Goal: Transaction & Acquisition: Subscribe to service/newsletter

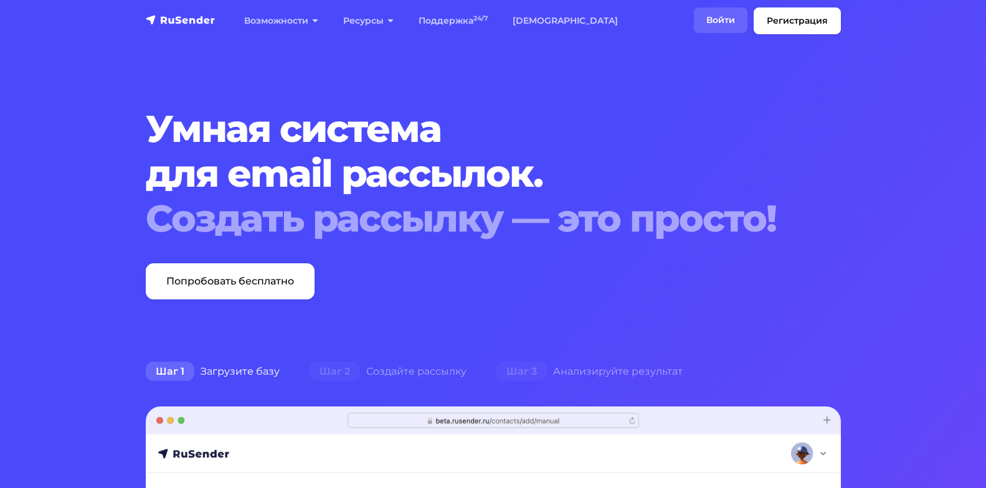
click at [711, 19] on link "Войти" at bounding box center [721, 20] width 54 height 26
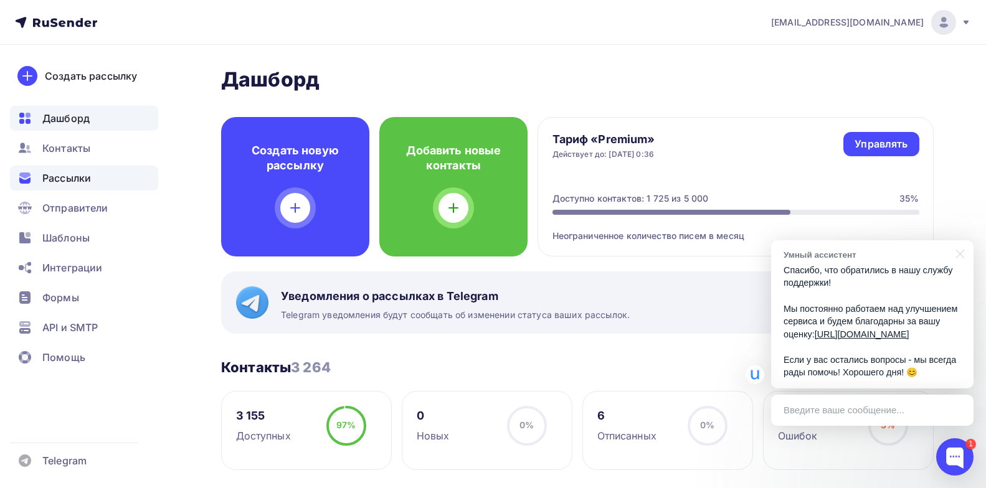
click at [100, 177] on div "Рассылки" at bounding box center [84, 178] width 148 height 25
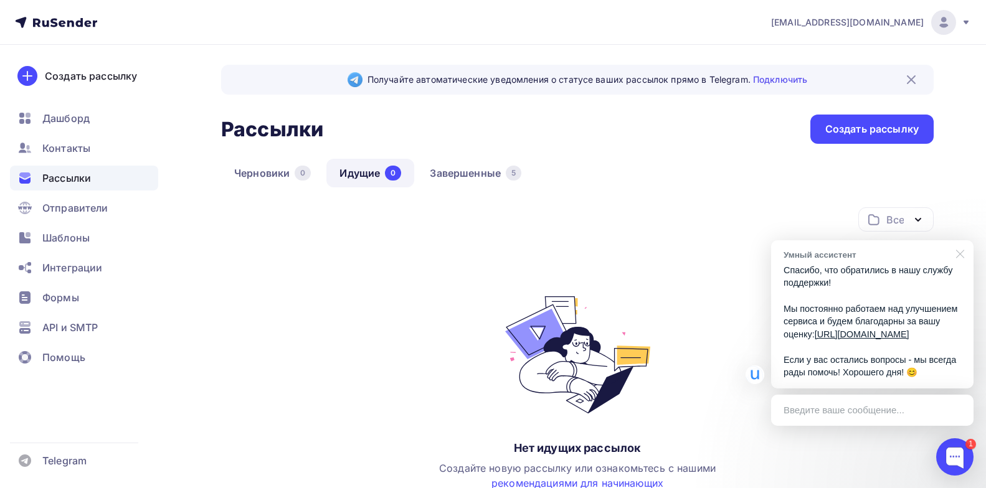
click at [957, 240] on div at bounding box center [957, 253] width 31 height 26
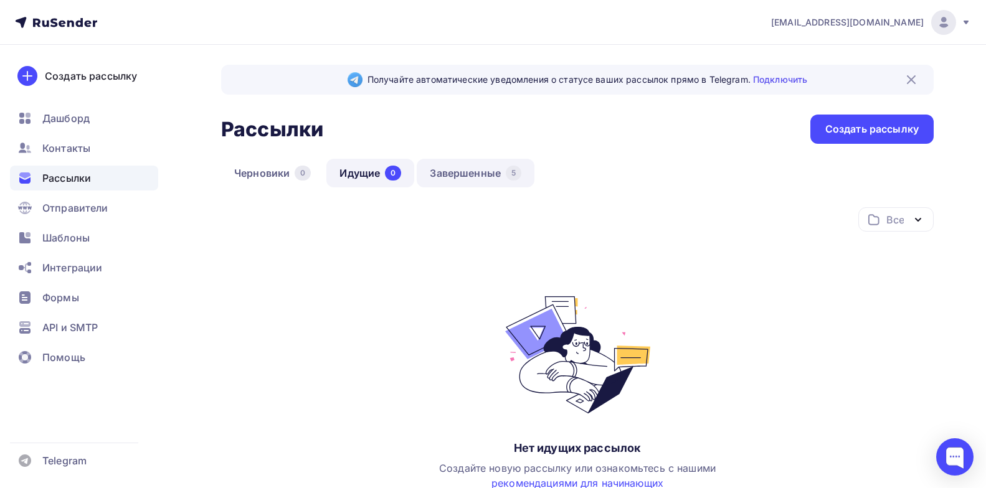
click at [461, 171] on link "Завершенные 5" at bounding box center [476, 173] width 118 height 29
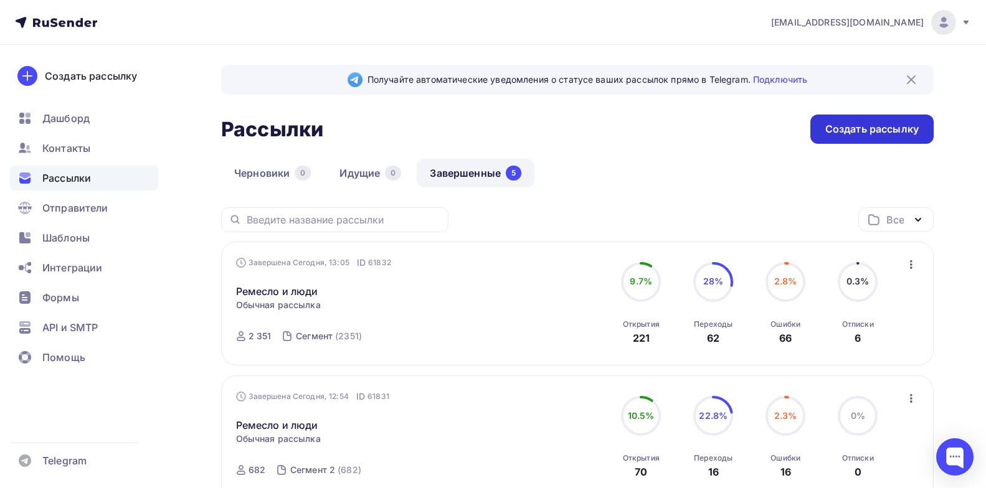
click at [866, 129] on div "Создать рассылку" at bounding box center [871, 129] width 93 height 14
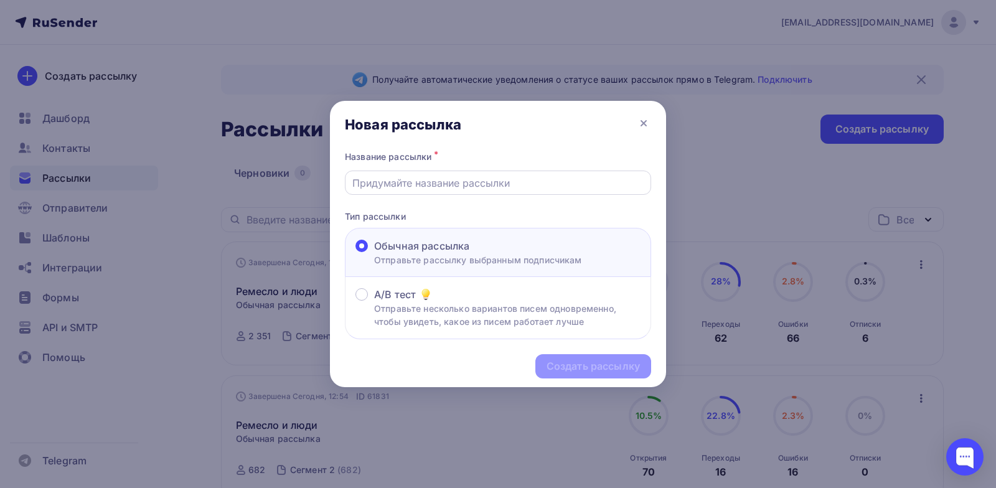
click at [431, 181] on input "text" at bounding box center [498, 183] width 292 height 15
paste input "[DATE] Рассылка сегменту 3"
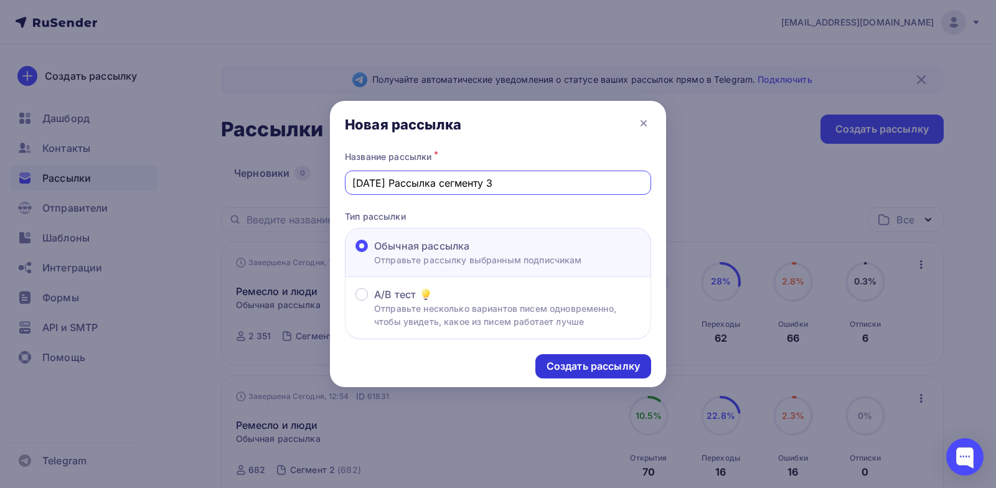
type input "[DATE] Рассылка сегменту 3"
click at [613, 369] on div "Создать рассылку" at bounding box center [593, 366] width 93 height 14
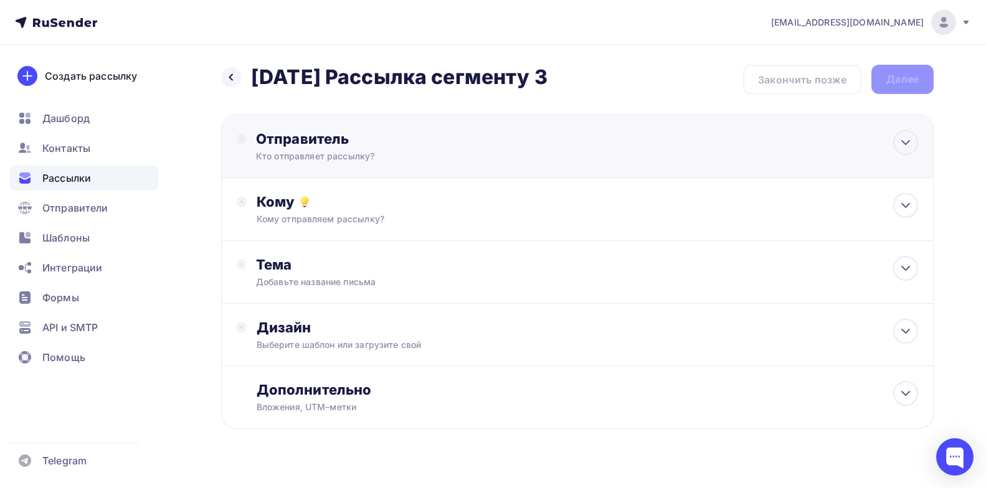
click at [447, 138] on div "Отправитель" at bounding box center [391, 138] width 270 height 17
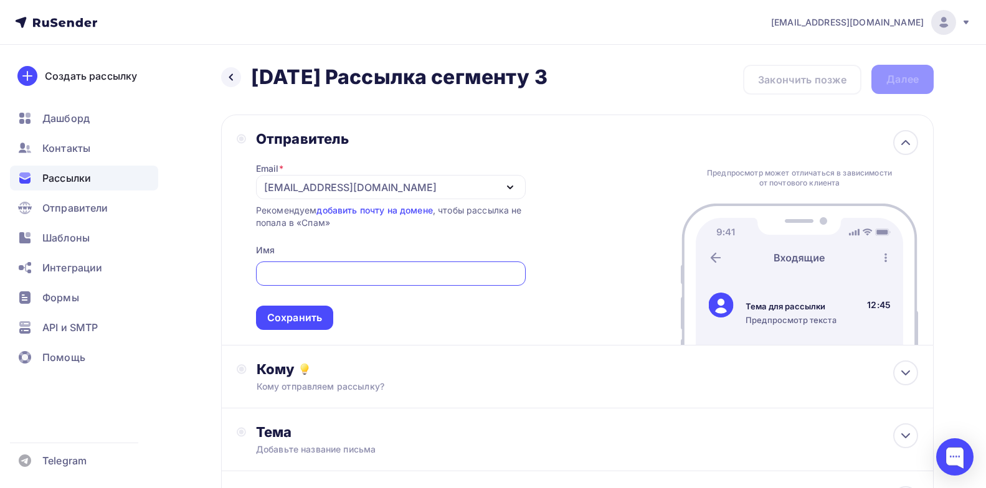
click at [427, 280] on input "text" at bounding box center [390, 274] width 255 height 15
click at [418, 272] on input "text" at bounding box center [390, 274] width 255 height 15
click at [429, 235] on div "Email * [EMAIL_ADDRESS][DOMAIN_NAME] [EMAIL_ADDRESS][DOMAIN_NAME] Добавить отпр…" at bounding box center [391, 239] width 270 height 182
click at [324, 276] on input "text" at bounding box center [390, 274] width 255 height 15
paste input "проектная лаборатория ЗАРЯ"
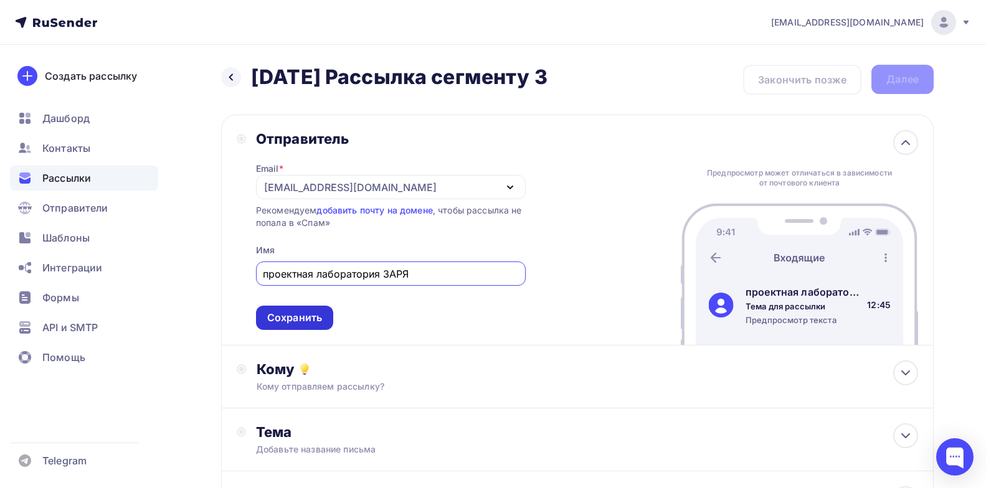
type input "проектная лаборатория ЗАРЯ"
click at [289, 314] on div "Сохранить" at bounding box center [294, 318] width 55 height 14
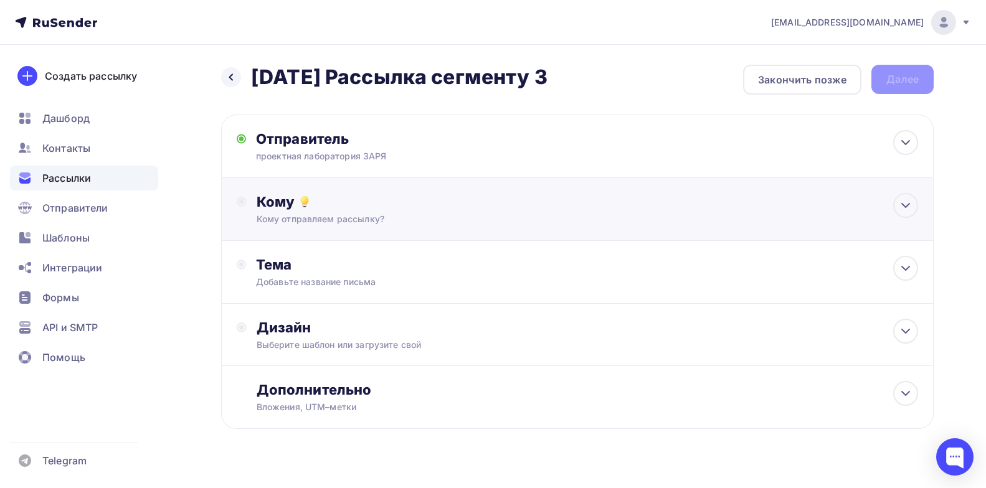
click at [399, 219] on div "Кому отправляем рассылку?" at bounding box center [554, 219] width 595 height 12
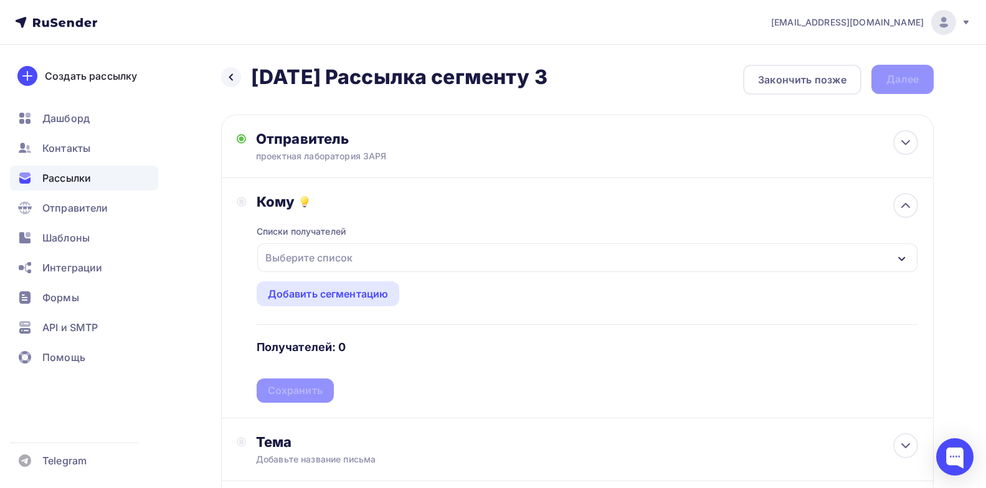
click at [335, 254] on div "Выберите список" at bounding box center [308, 258] width 97 height 22
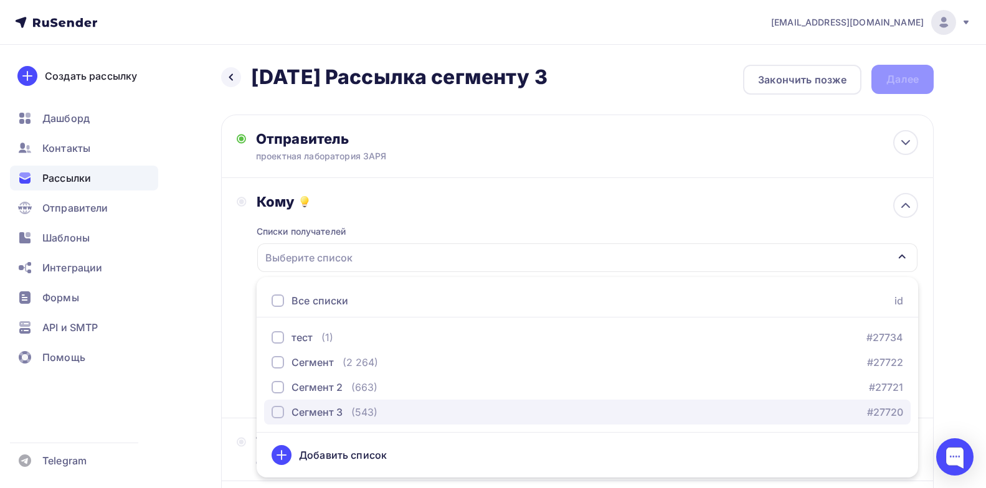
click at [313, 415] on div "Сегмент 3" at bounding box center [316, 412] width 51 height 15
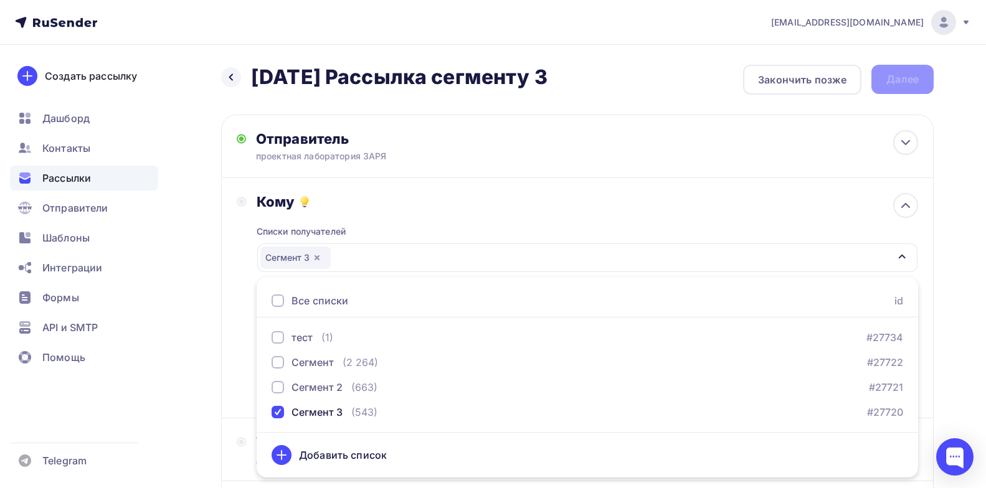
click at [424, 228] on div "Списки получателей Сегмент 3 Все списки id тест (1) #27734 Сегмент (2 264) #277…" at bounding box center [587, 306] width 661 height 192
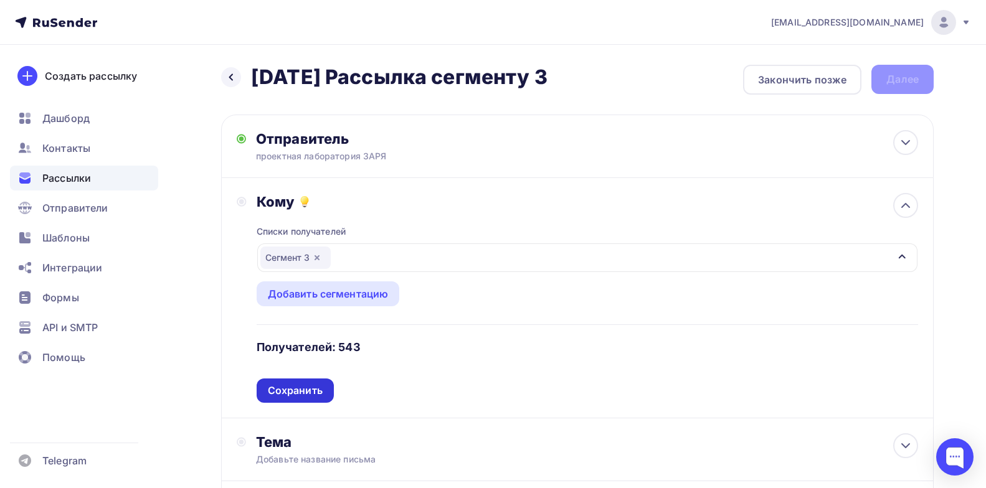
click at [316, 394] on div "Сохранить" at bounding box center [295, 391] width 55 height 14
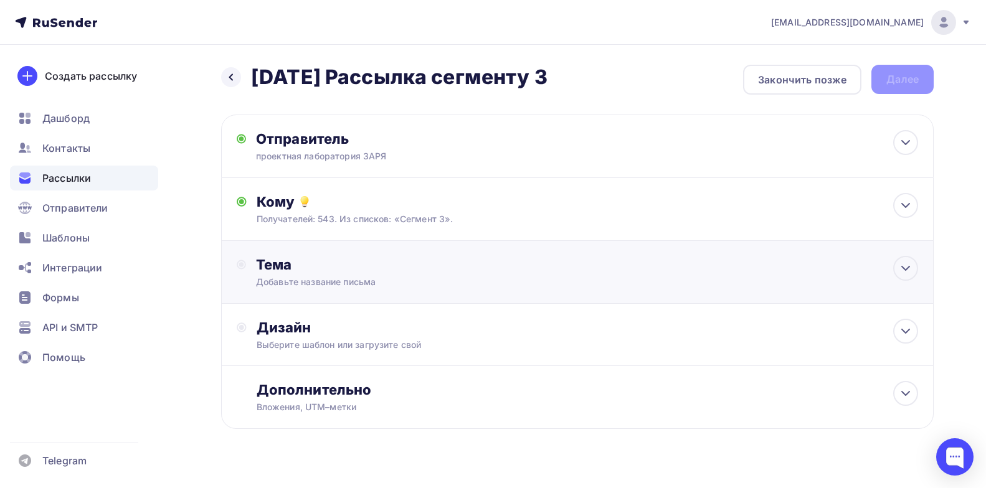
click at [392, 267] on div "Тема" at bounding box center [379, 264] width 246 height 17
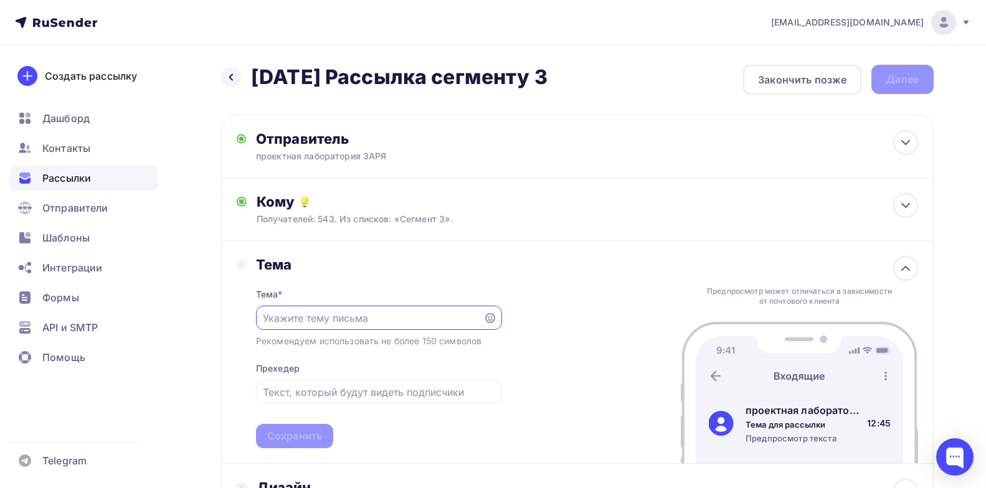
click at [333, 313] on input "text" at bounding box center [369, 318] width 213 height 15
paste input "Конференция “Ремесло и люди” начинается уже завтра!"
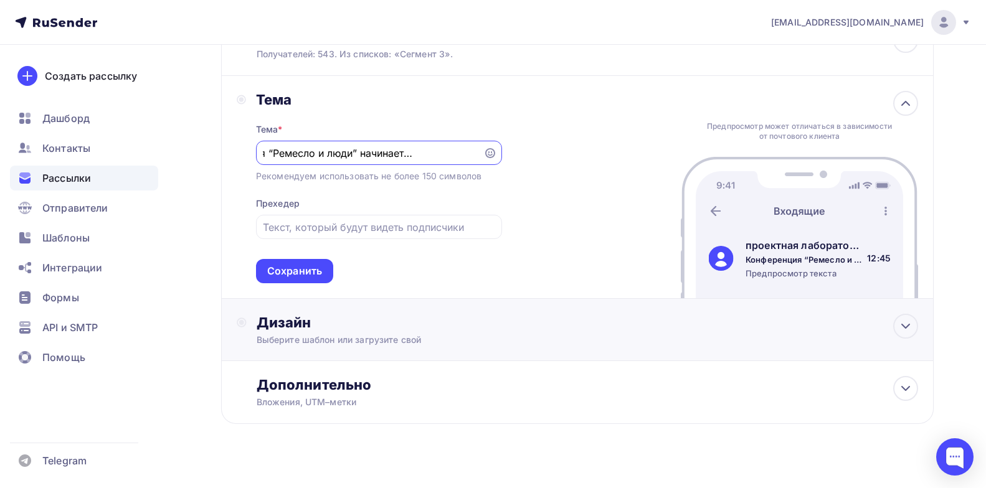
scroll to position [181, 0]
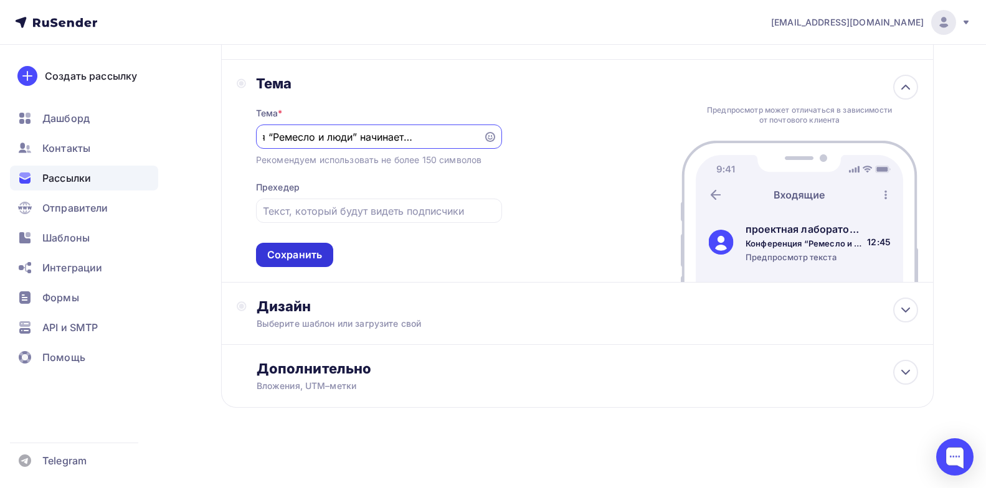
type input "Конференция “Ремесло и люди” начинается уже завтра!"
click at [301, 250] on div "Сохранить" at bounding box center [294, 255] width 55 height 14
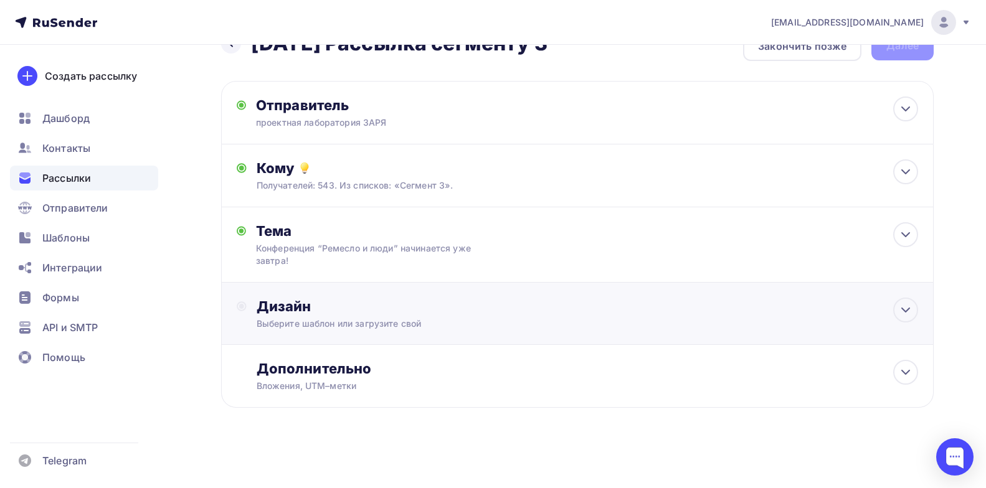
click at [412, 311] on div "Дизайн" at bounding box center [587, 306] width 661 height 17
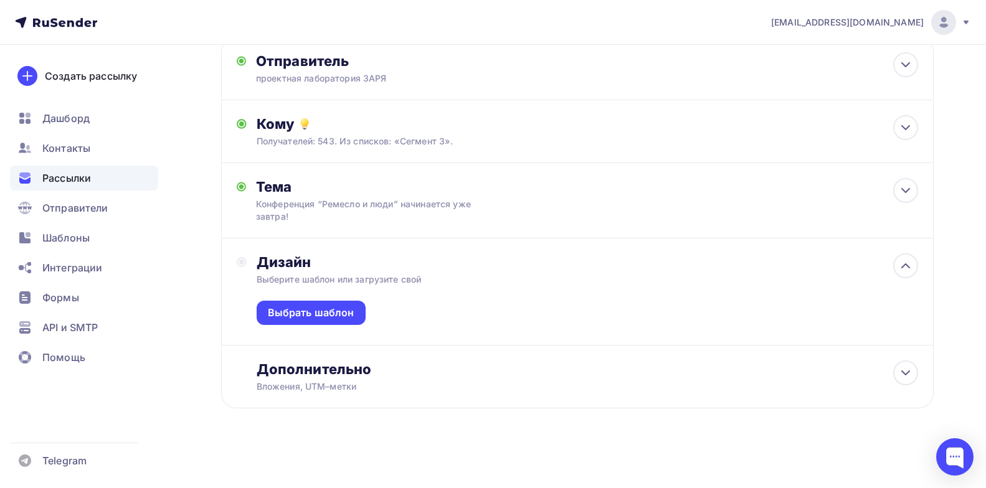
scroll to position [78, 0]
click at [327, 310] on div "Выбрать шаблон" at bounding box center [311, 312] width 87 height 14
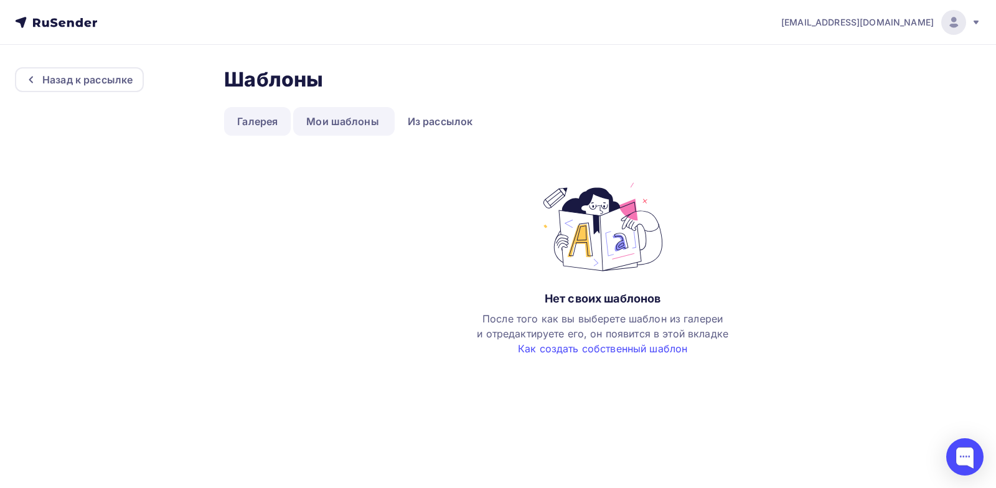
click at [260, 125] on link "Галерея" at bounding box center [257, 121] width 67 height 29
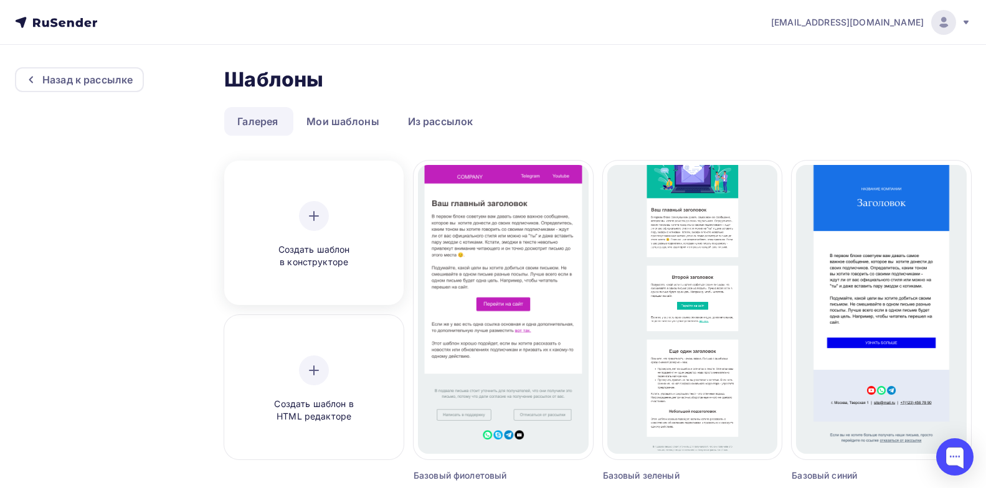
click at [324, 218] on div at bounding box center [314, 216] width 30 height 30
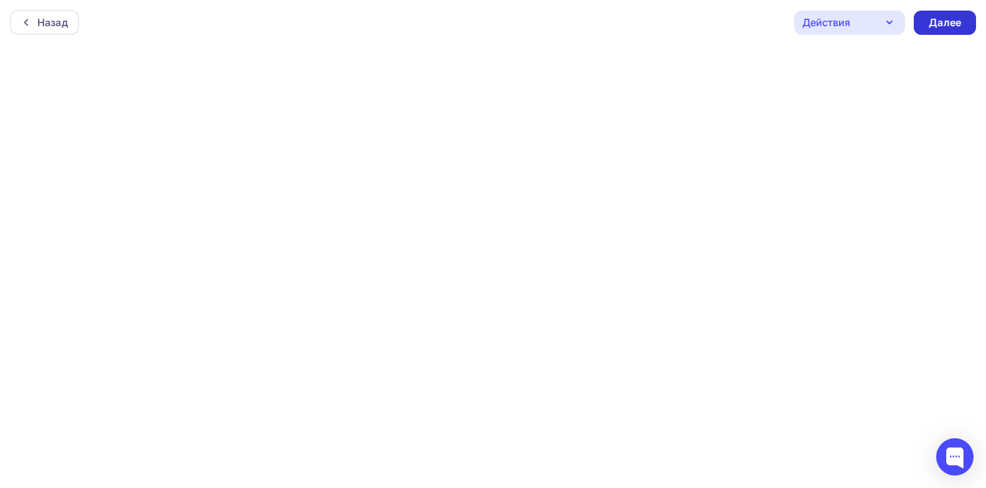
click at [943, 21] on div "Далее" at bounding box center [944, 23] width 32 height 14
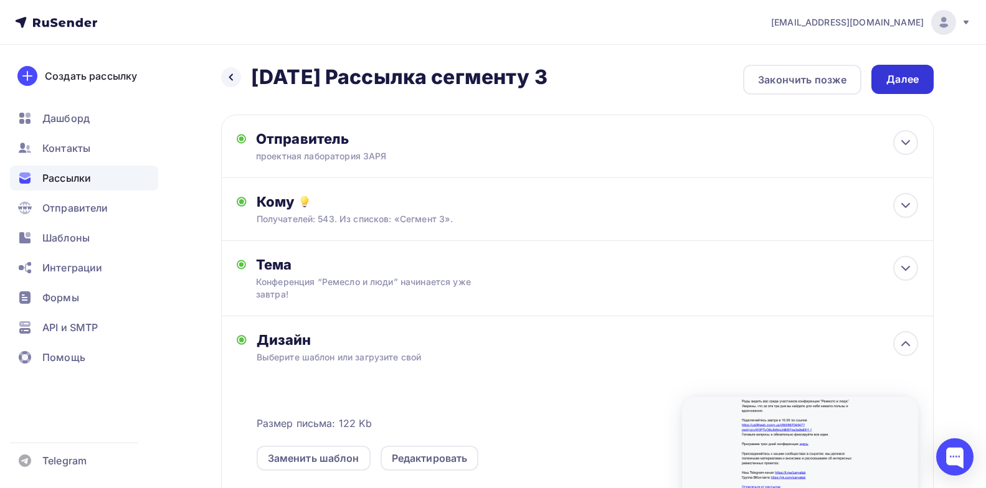
click at [899, 74] on div "Далее" at bounding box center [902, 79] width 32 height 14
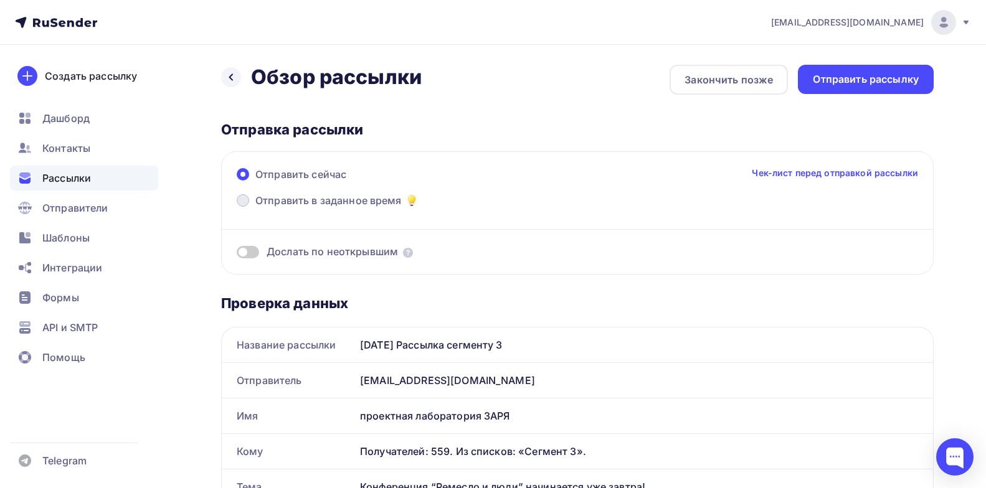
click at [315, 196] on span "Отправить в заданное время" at bounding box center [328, 200] width 146 height 15
click at [255, 208] on input "Отправить в заданное время" at bounding box center [255, 208] width 0 height 0
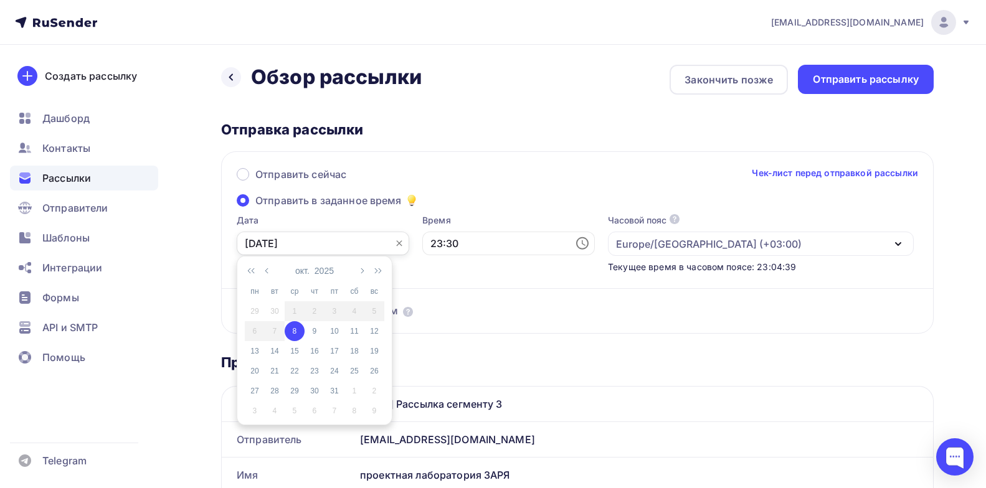
click at [355, 243] on input "[DATE]" at bounding box center [323, 244] width 172 height 24
click at [311, 331] on div "9" at bounding box center [315, 331] width 20 height 11
type input "[DATE]"
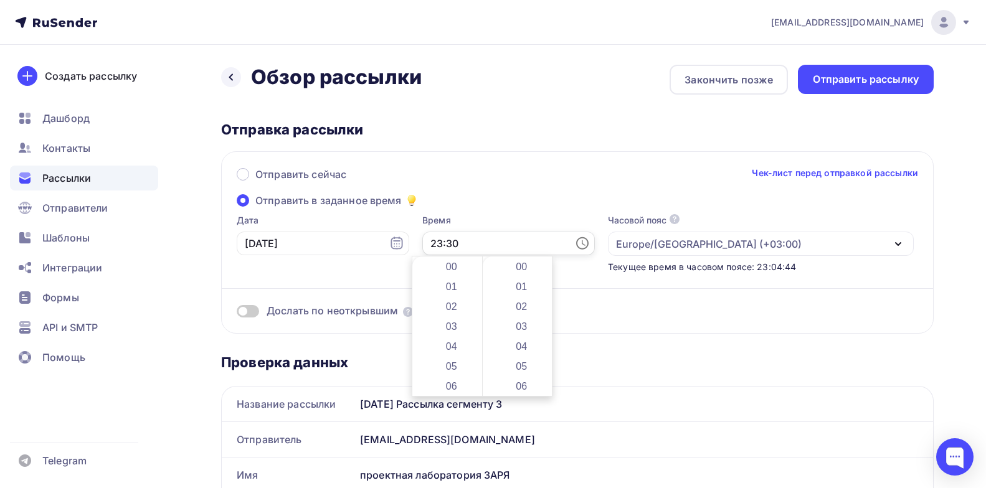
click at [422, 247] on input "23:30" at bounding box center [508, 244] width 172 height 24
type input "10:00"
click at [534, 201] on div "Отправить сейчас Чек-лист перед отправкой рассылки Отправить в заданное время Д…" at bounding box center [577, 242] width 712 height 182
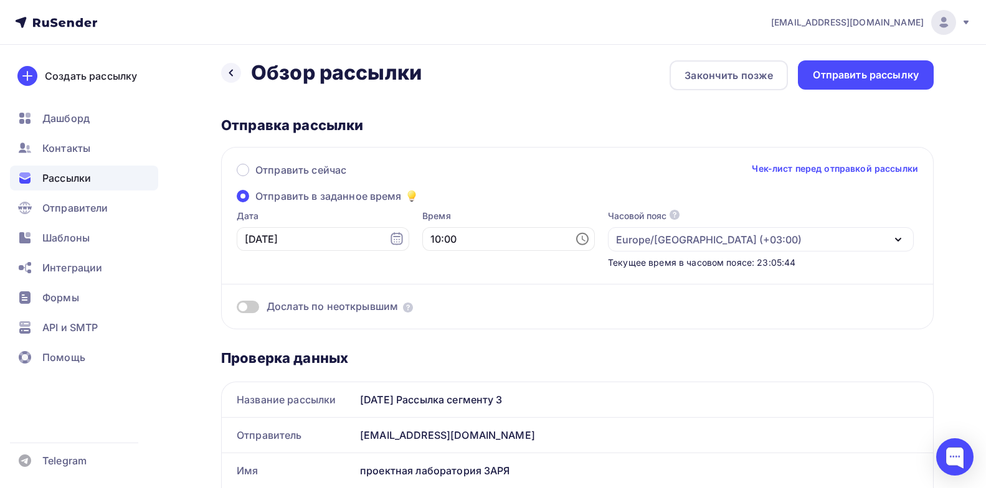
scroll to position [0, 0]
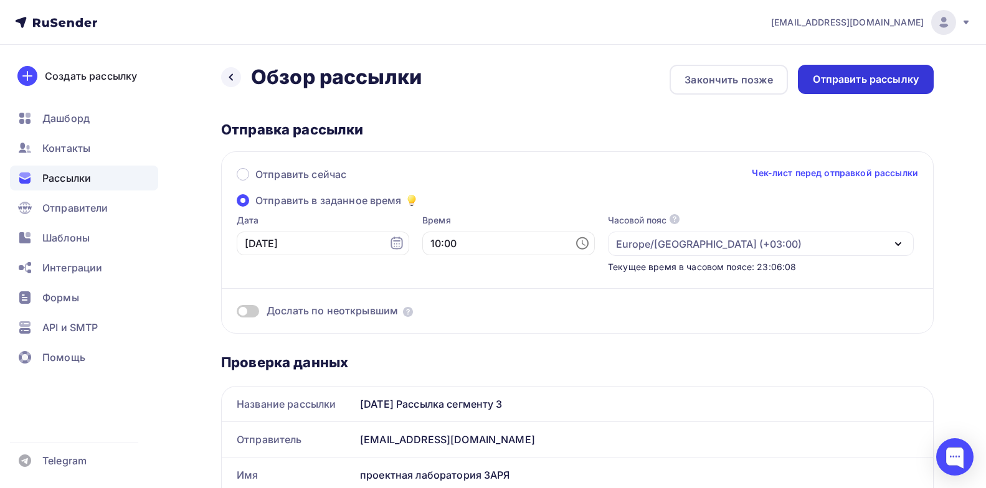
click at [874, 84] on div "Отправить рассылку" at bounding box center [866, 79] width 106 height 14
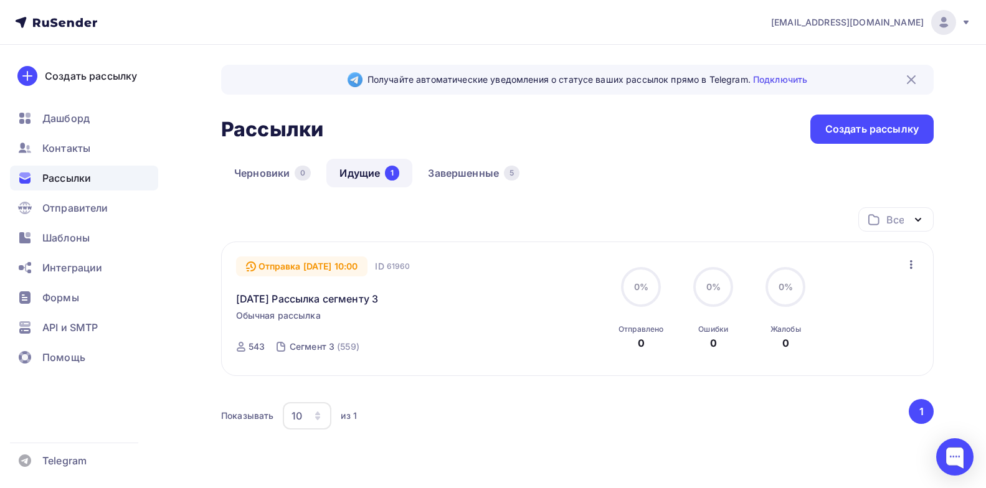
click at [909, 265] on icon "button" at bounding box center [911, 264] width 15 height 15
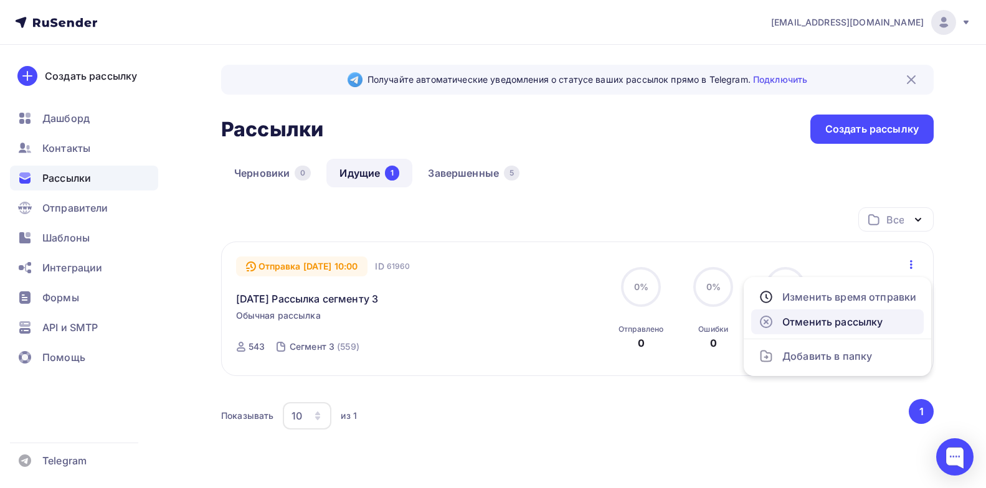
click at [815, 324] on div "Отменить рассылку" at bounding box center [837, 321] width 158 height 15
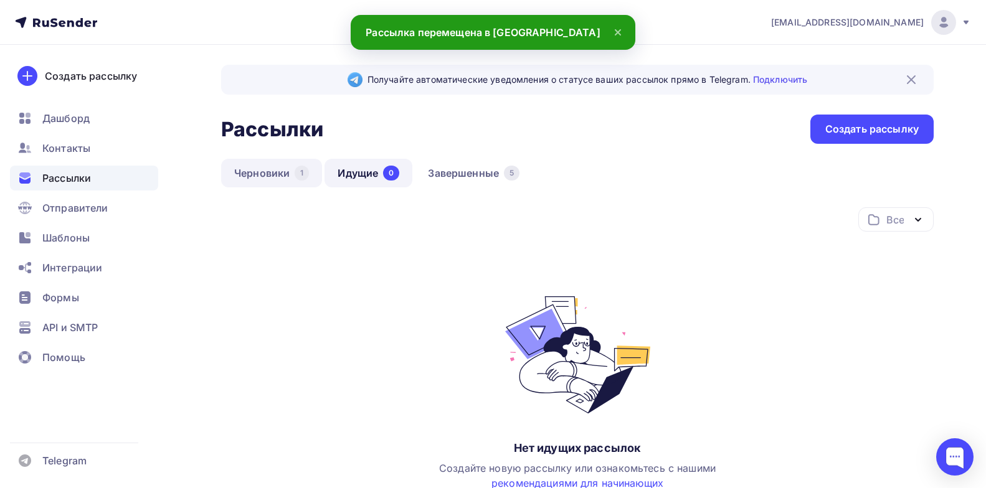
click at [270, 176] on link "Черновики 1" at bounding box center [271, 173] width 101 height 29
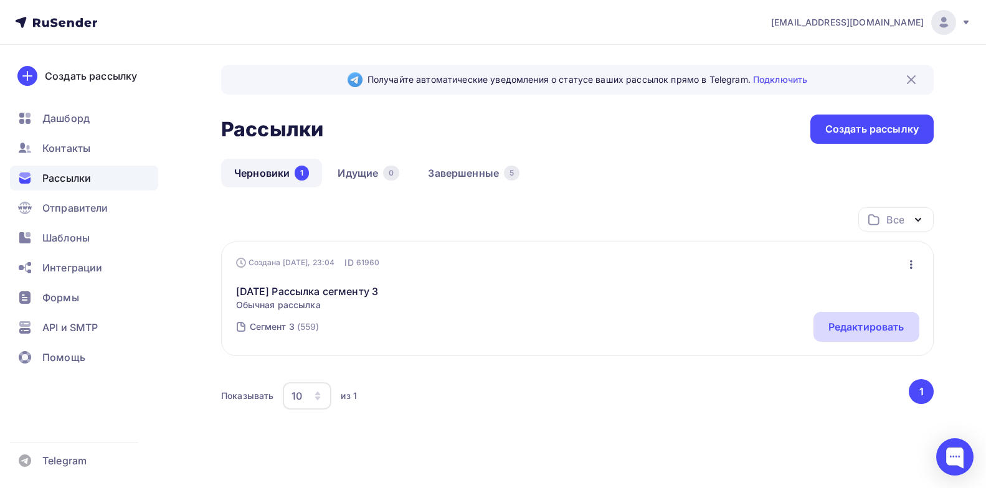
click at [841, 329] on div "Редактировать" at bounding box center [866, 326] width 76 height 15
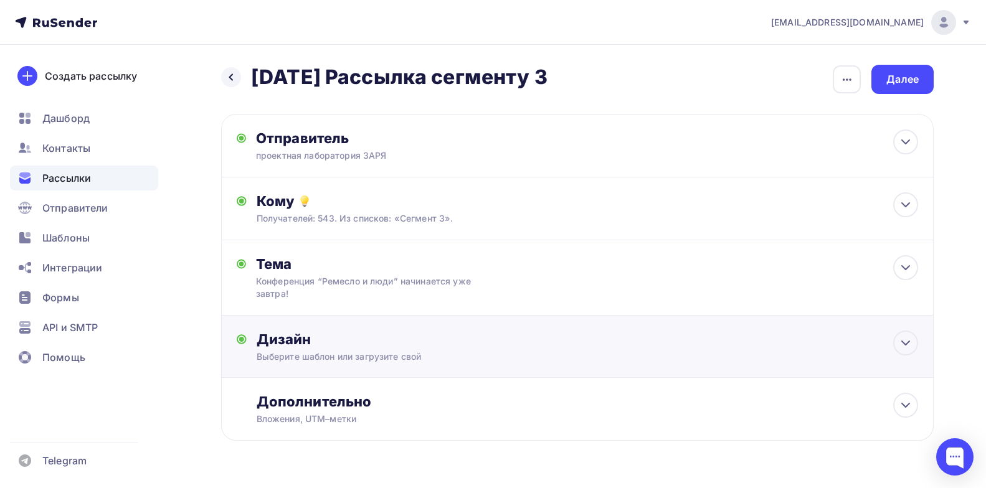
click at [376, 328] on div "Дизайн Выберите шаблон или загрузите свой Размер письма: 122 Kb Заменить шаблон…" at bounding box center [577, 347] width 712 height 62
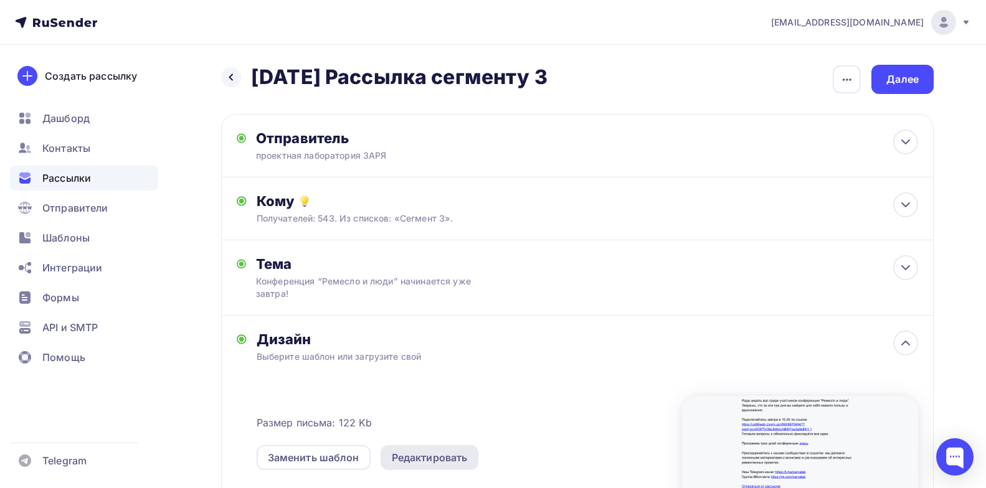
click at [425, 453] on div "Редактировать" at bounding box center [430, 457] width 76 height 15
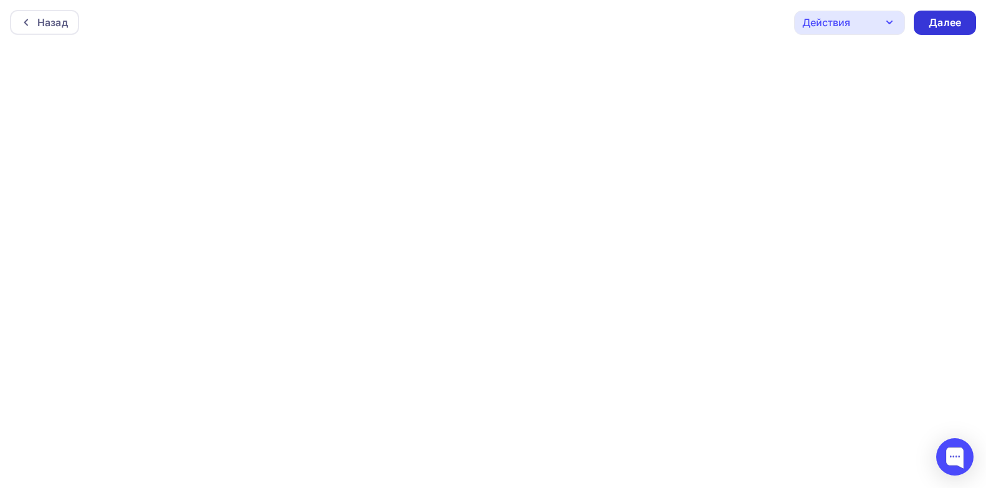
click at [937, 21] on div "Далее" at bounding box center [944, 23] width 32 height 14
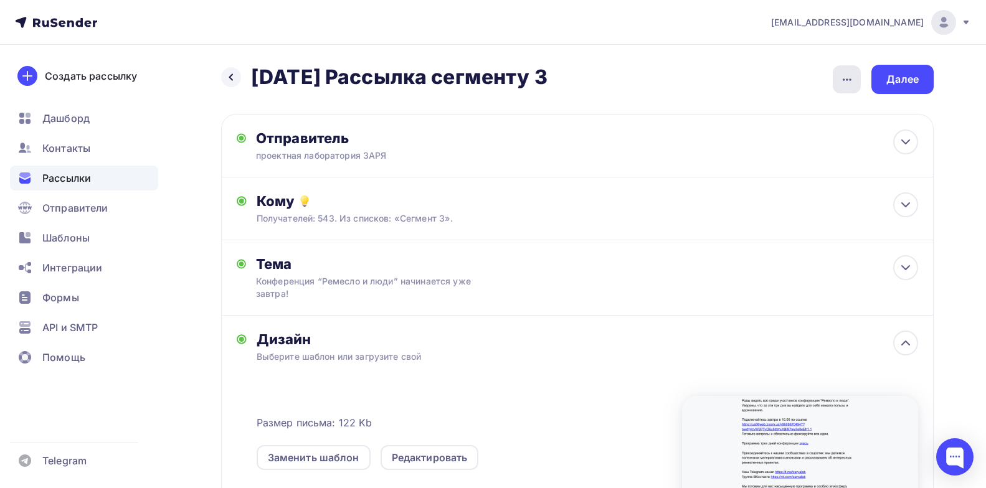
click at [849, 82] on icon "button" at bounding box center [846, 79] width 15 height 15
click at [900, 78] on div "Далее" at bounding box center [902, 79] width 32 height 14
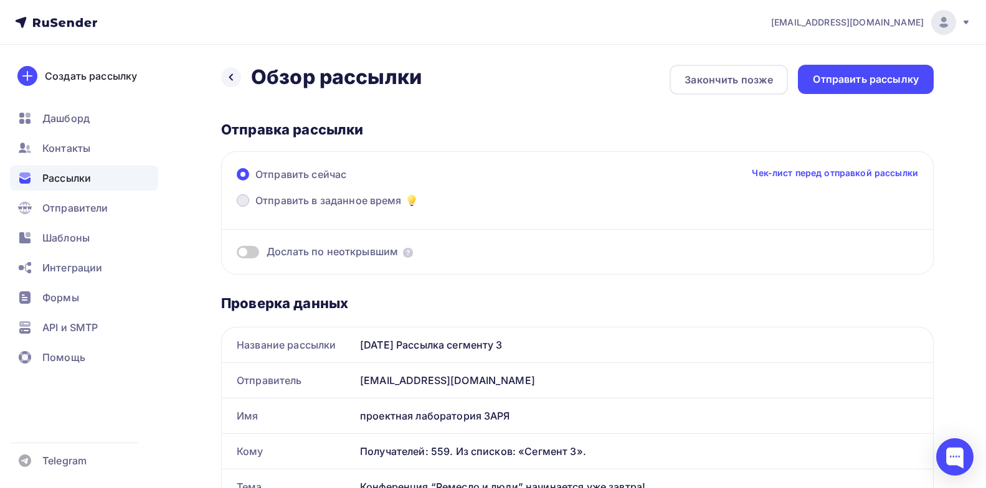
drag, startPoint x: 296, startPoint y: 202, endPoint x: 276, endPoint y: 200, distance: 20.7
click at [296, 202] on span "Отправить в заданное время" at bounding box center [328, 200] width 146 height 15
click at [255, 208] on input "Отправить в заданное время" at bounding box center [255, 208] width 0 height 0
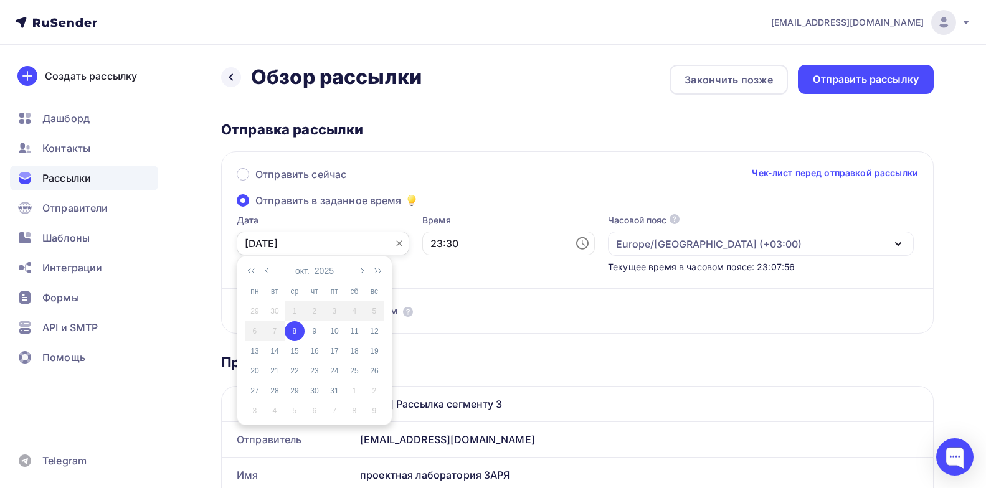
click at [338, 246] on input "[DATE]" at bounding box center [323, 244] width 172 height 24
click at [314, 328] on div "9" at bounding box center [315, 331] width 20 height 11
type input "[DATE]"
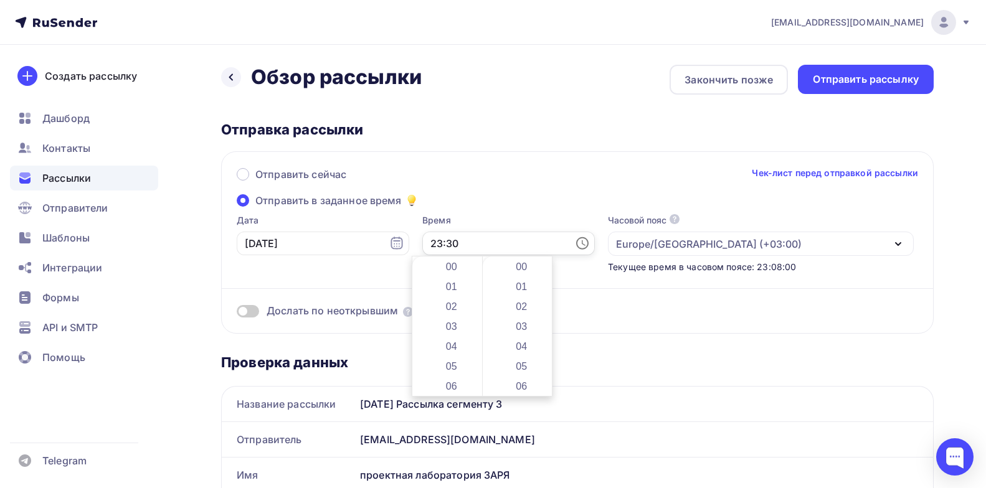
click at [434, 243] on input "23:30" at bounding box center [508, 244] width 172 height 24
click at [432, 242] on input "23:30" at bounding box center [508, 244] width 172 height 24
type input "10:00"
click at [552, 177] on div "Отправить сейчас Чек-лист перед отправкой рассылки" at bounding box center [577, 180] width 681 height 26
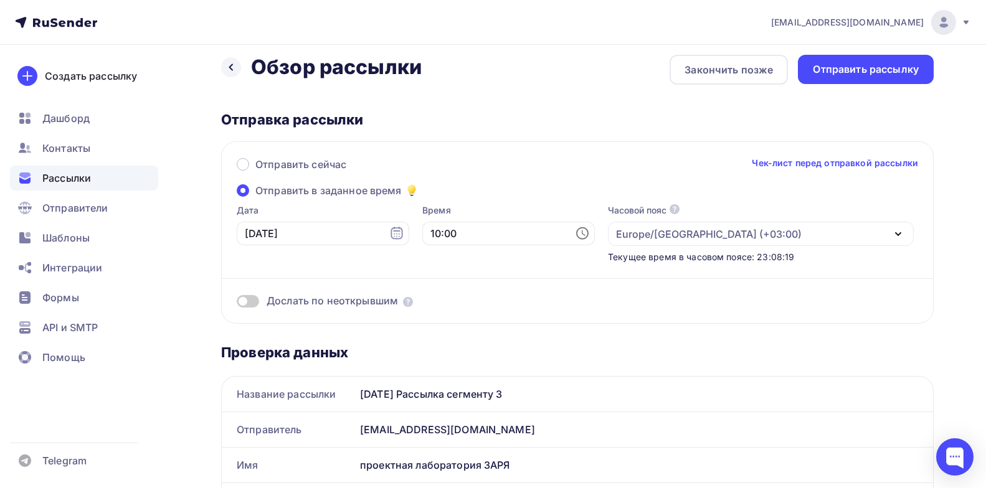
scroll to position [6, 0]
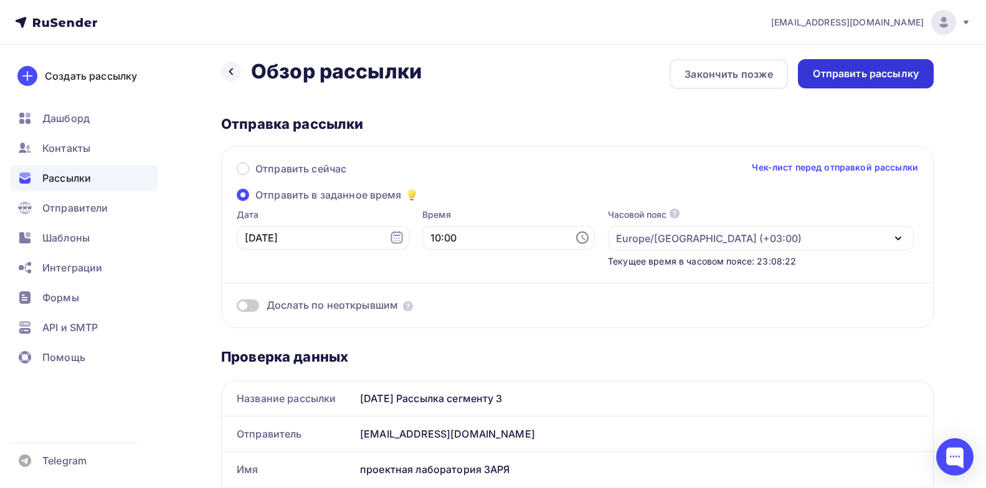
click at [853, 85] on div "Отправить рассылку" at bounding box center [866, 73] width 136 height 29
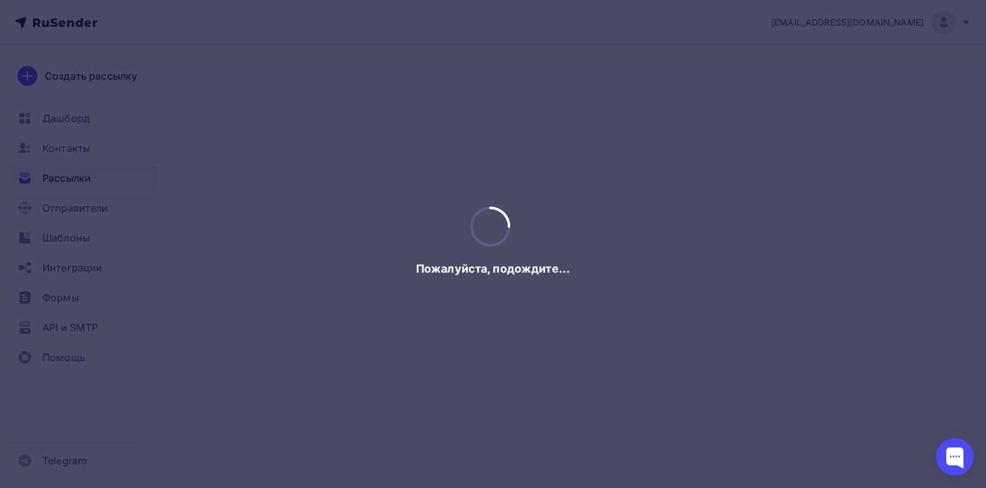
scroll to position [0, 0]
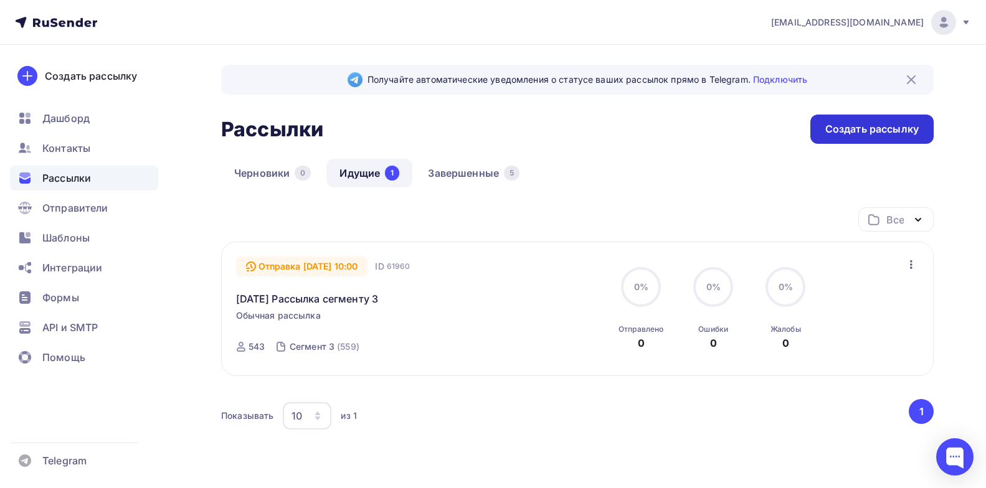
click at [850, 130] on div "Создать рассылку" at bounding box center [871, 129] width 93 height 14
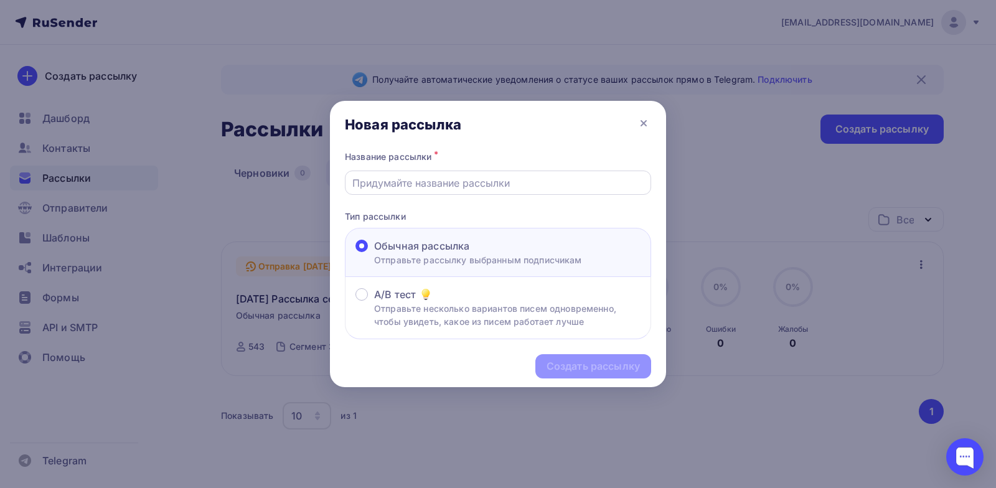
click at [493, 185] on input "text" at bounding box center [498, 183] width 292 height 15
paste input "Рассылка [DATE] 9.00"
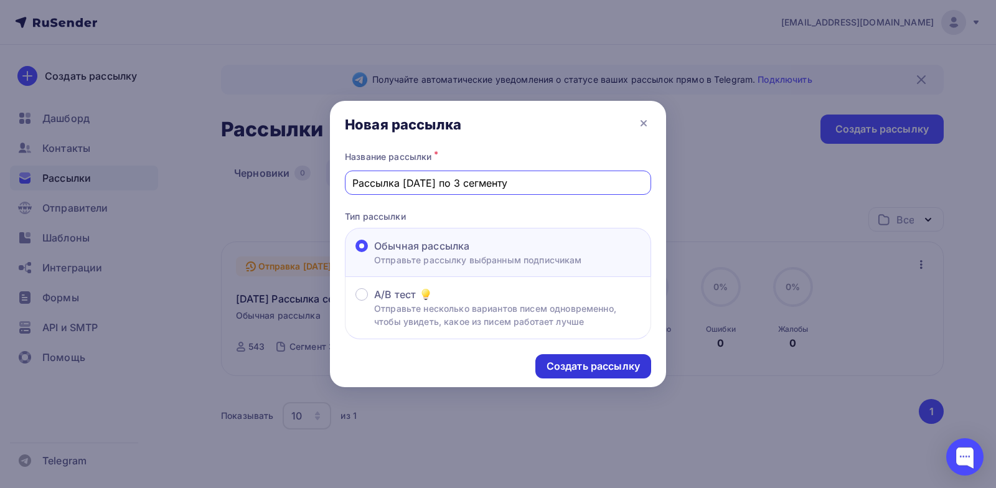
type input "Рассылка [DATE] по 3 сегменту"
click at [596, 368] on div "Создать рассылку" at bounding box center [593, 366] width 93 height 14
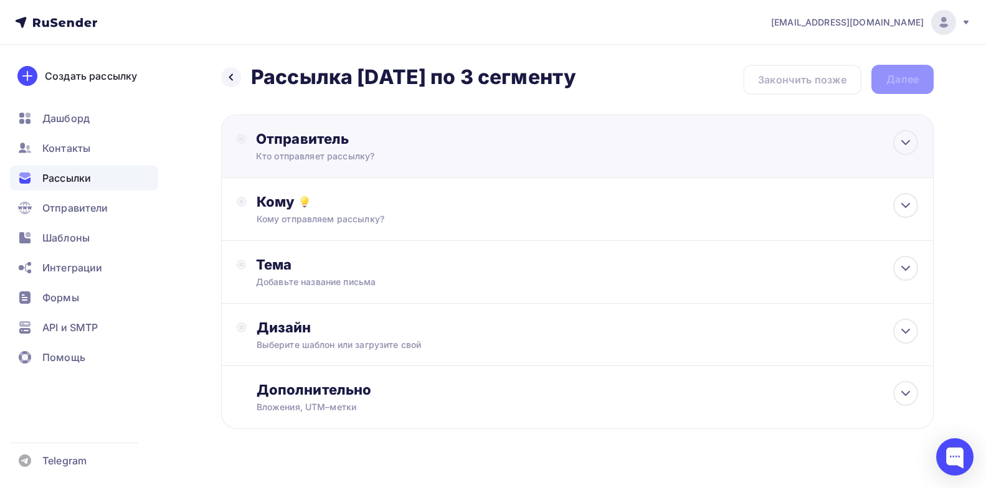
click at [489, 147] on div "Отправитель" at bounding box center [391, 138] width 270 height 17
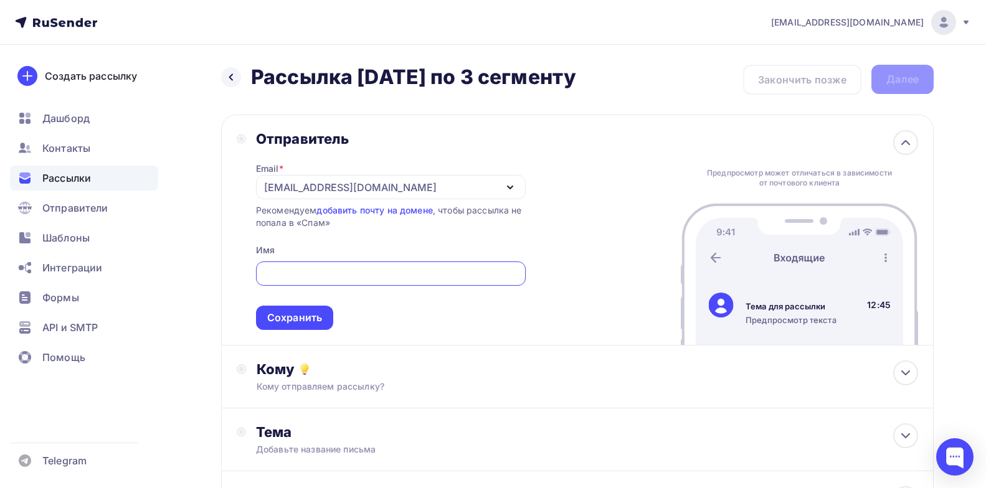
click at [351, 280] on input "text" at bounding box center [390, 274] width 255 height 15
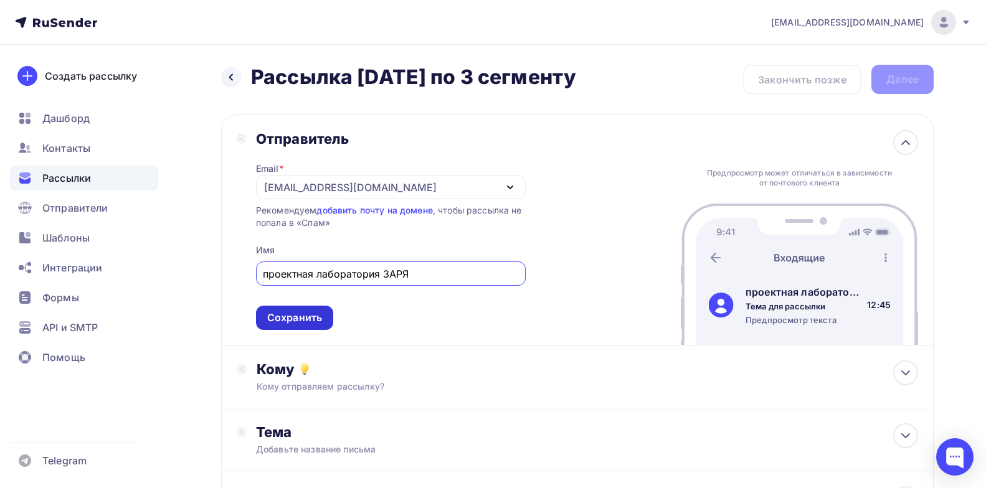
type input "проектная лаборатория ЗАРЯ"
click at [316, 318] on div "Сохранить" at bounding box center [294, 318] width 55 height 14
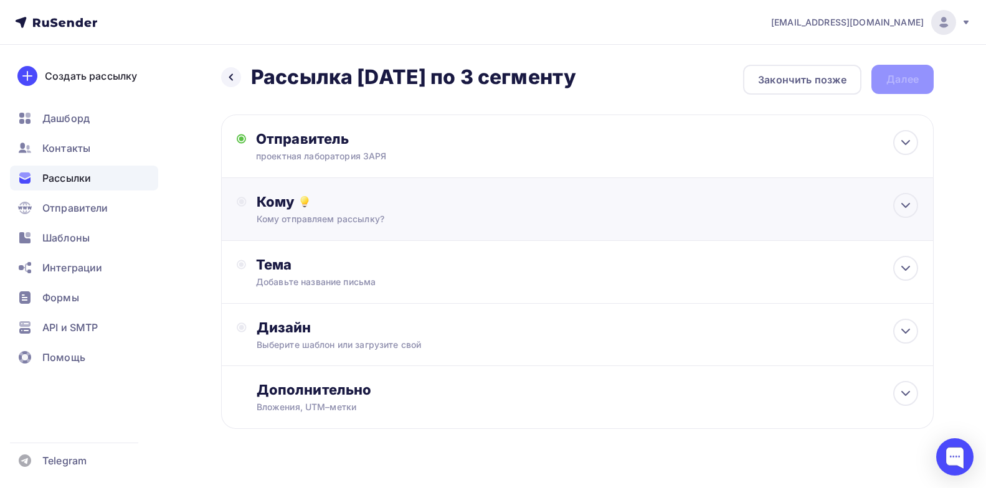
click at [387, 209] on div "Кому" at bounding box center [587, 201] width 661 height 17
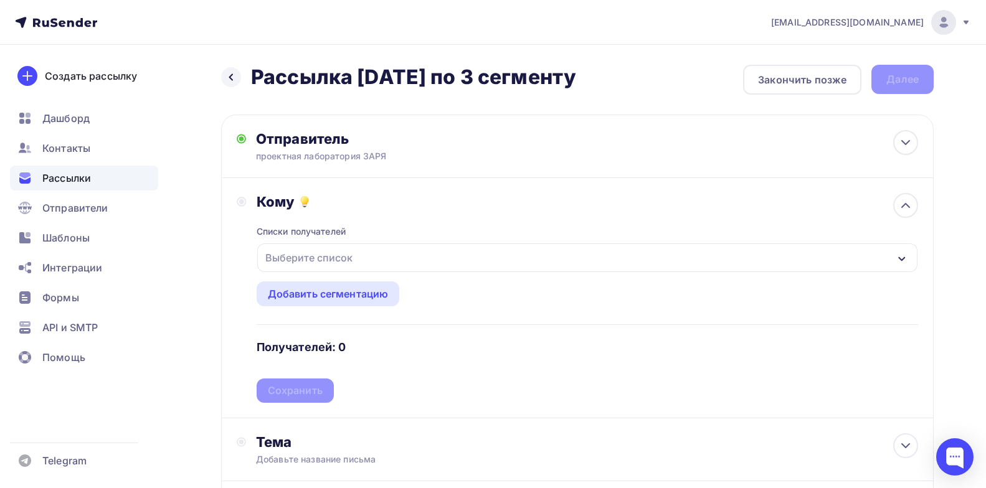
click at [329, 262] on div "Выберите список" at bounding box center [308, 258] width 97 height 22
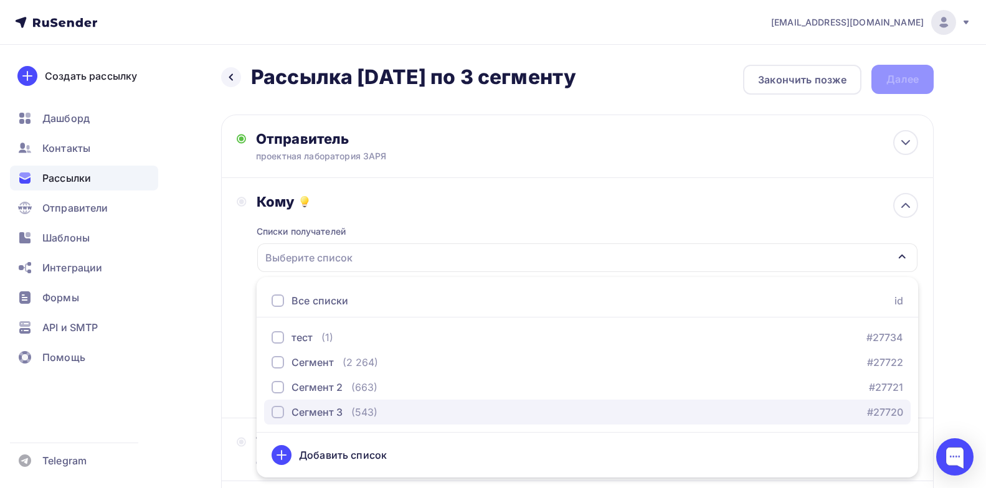
click at [313, 412] on div "Сегмент 3" at bounding box center [316, 412] width 51 height 15
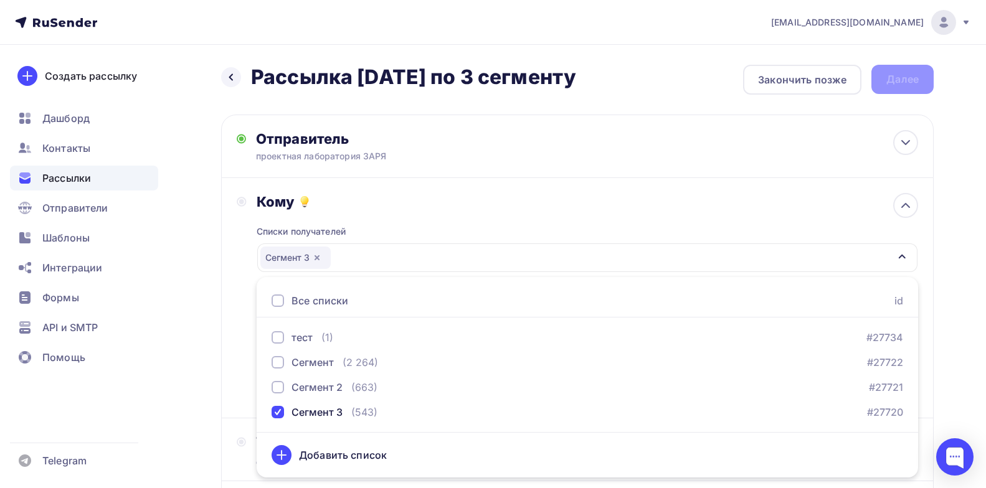
click at [412, 204] on div "Кому" at bounding box center [587, 201] width 661 height 17
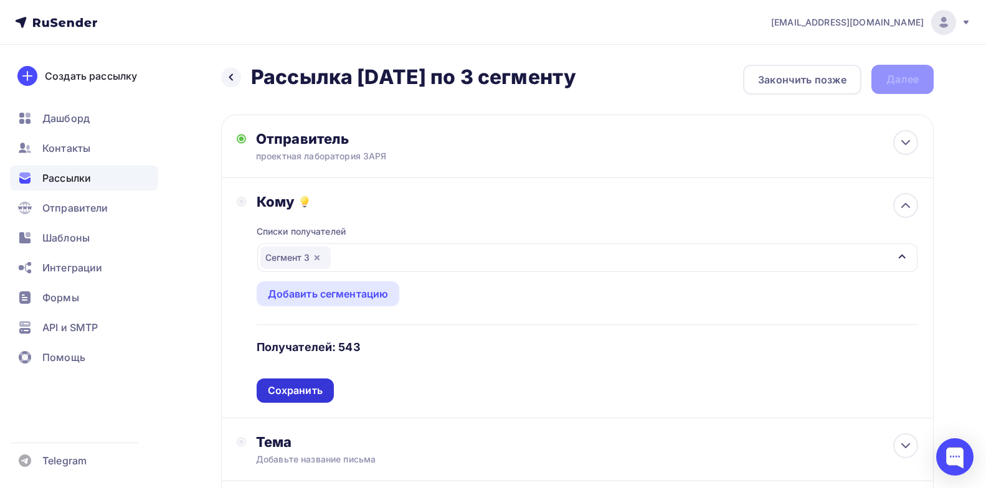
click at [297, 391] on div "Сохранить" at bounding box center [295, 391] width 55 height 14
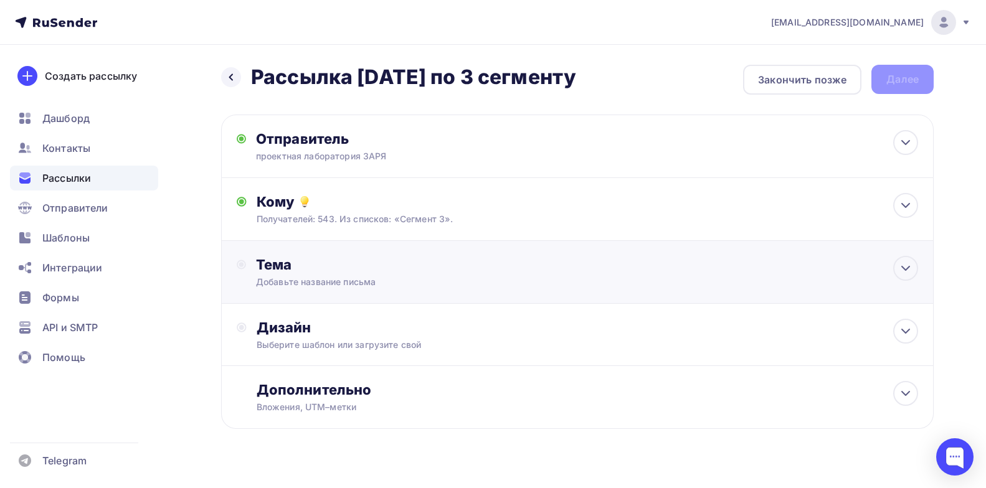
click at [366, 263] on div "Тема" at bounding box center [379, 264] width 246 height 17
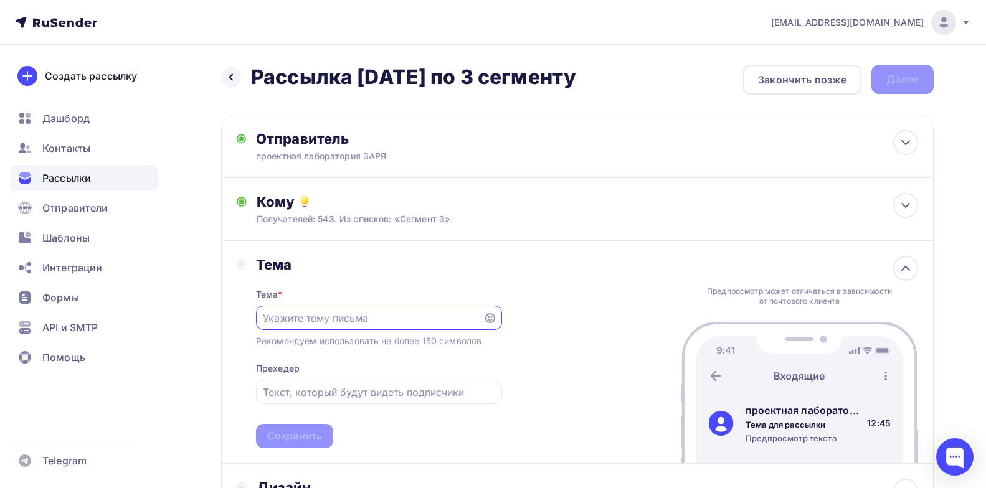
click at [399, 315] on input "text" at bounding box center [369, 318] width 213 height 15
paste input "“Ремесло и люди” - встречаемся через час!"
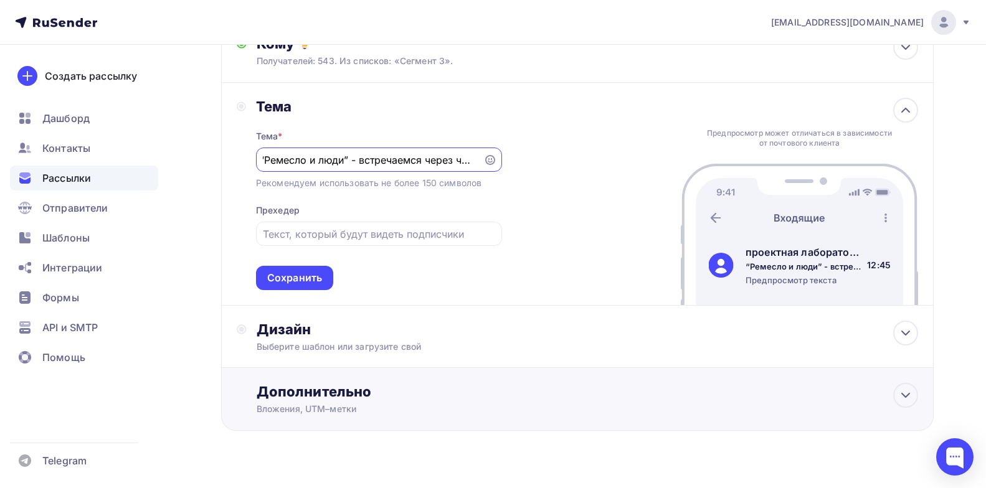
scroll to position [181, 0]
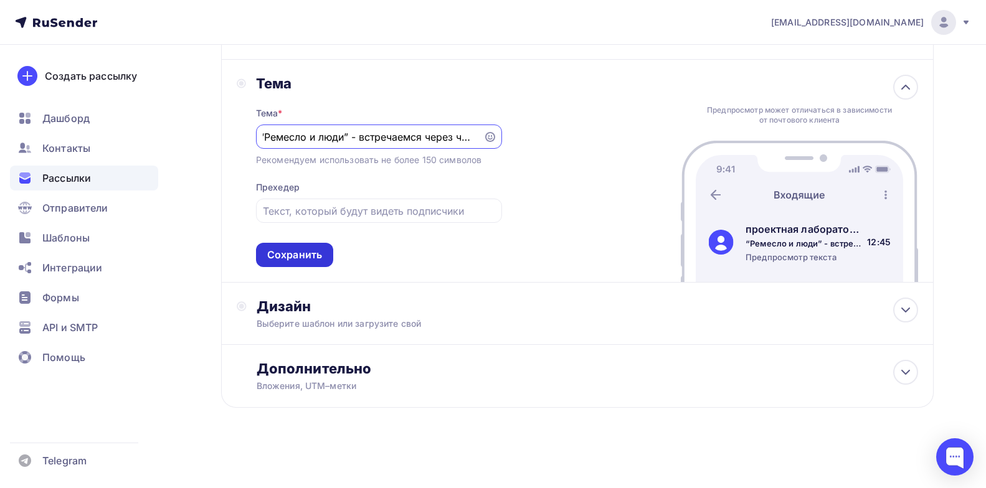
type input "“Ремесло и люди” - встречаемся через час!"
click at [311, 255] on div "Сохранить" at bounding box center [294, 255] width 55 height 14
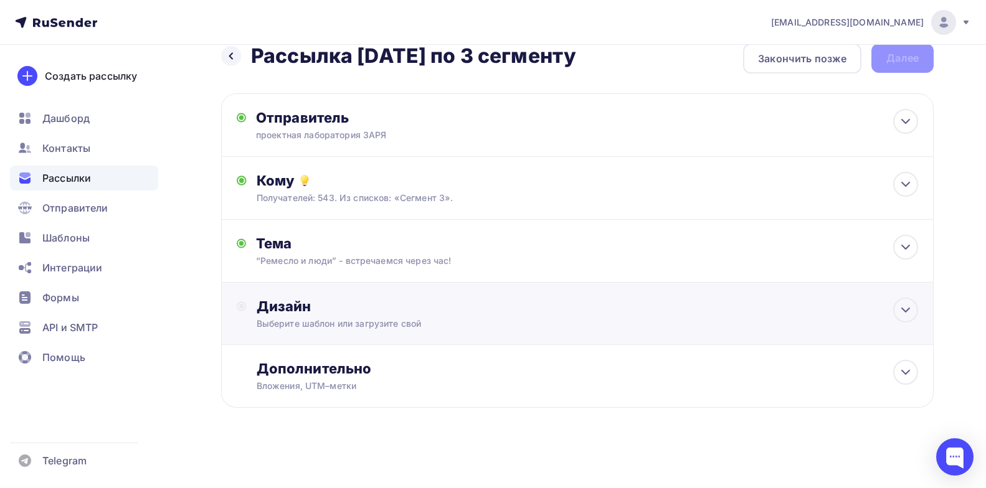
click at [306, 314] on div "Дизайн" at bounding box center [587, 306] width 661 height 17
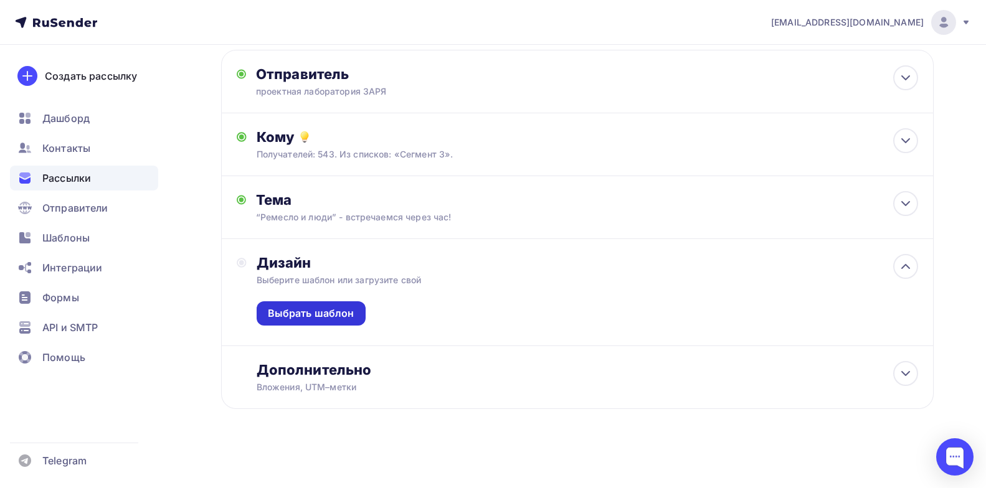
scroll to position [66, 0]
click at [306, 311] on div "Выбрать шаблон" at bounding box center [311, 312] width 87 height 14
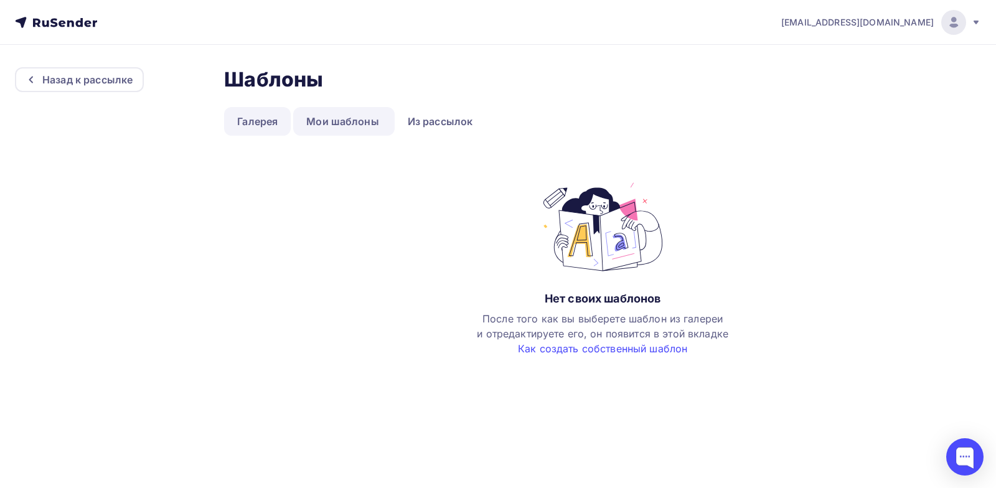
click at [252, 127] on link "Галерея" at bounding box center [257, 121] width 67 height 29
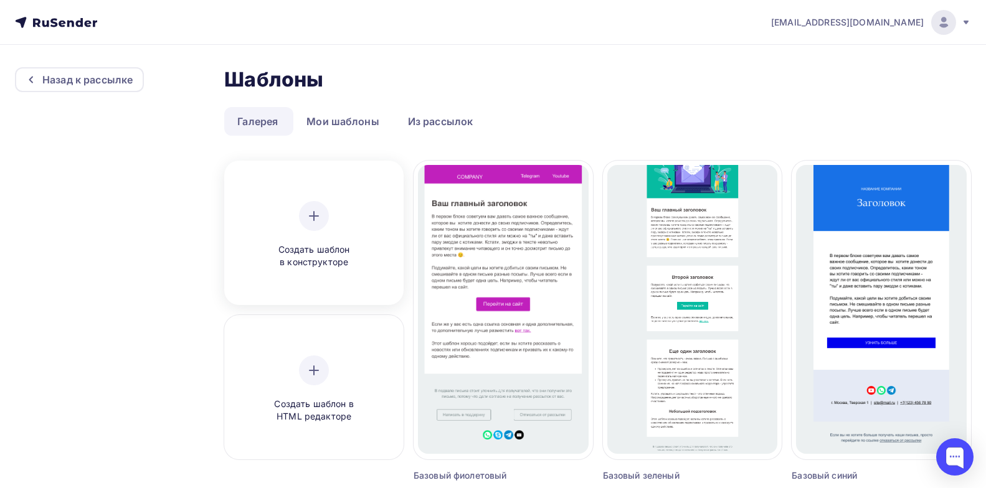
click at [290, 232] on div "Создать шаблон в конструкторе" at bounding box center [314, 235] width 118 height 68
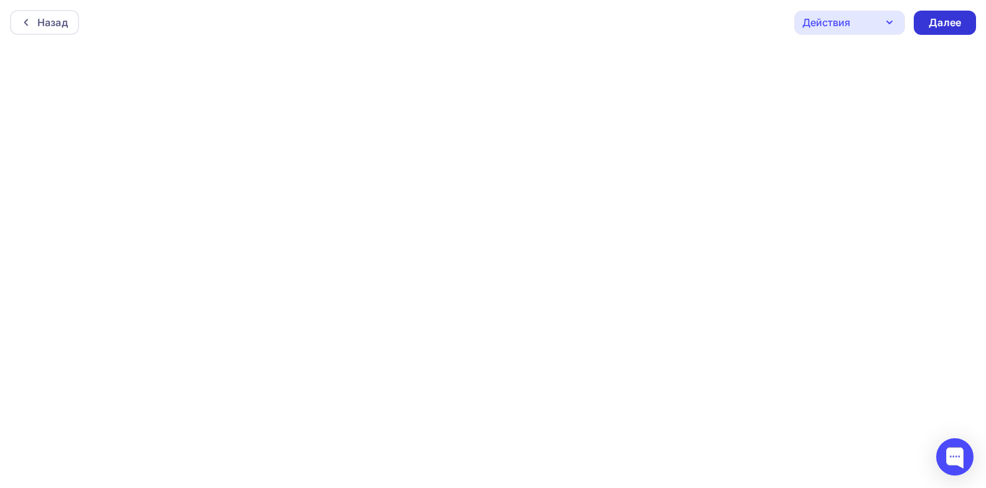
click at [944, 16] on div "Далее" at bounding box center [944, 23] width 32 height 14
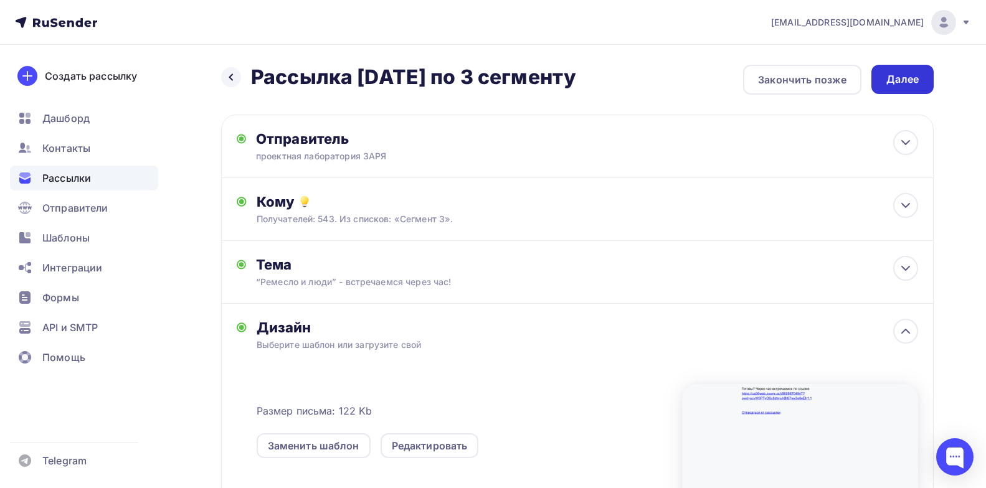
click at [905, 86] on div "Далее" at bounding box center [902, 79] width 32 height 14
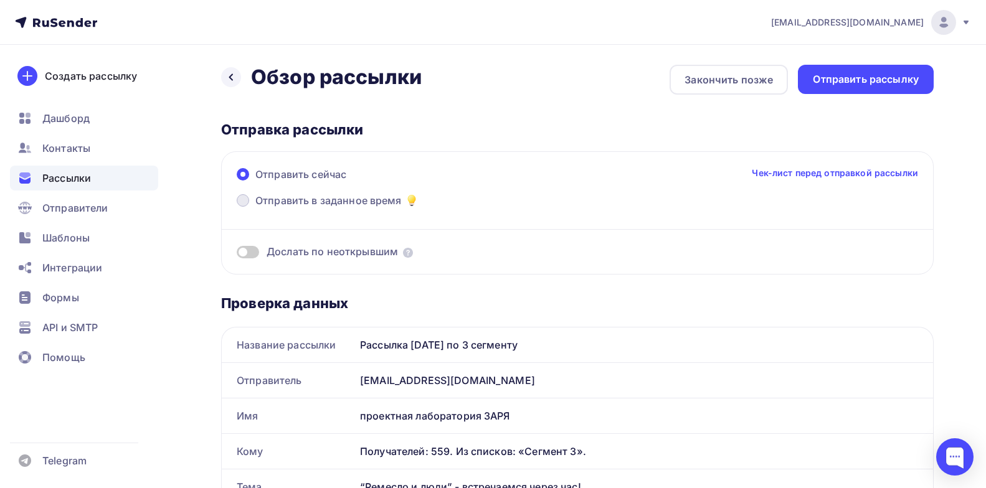
click at [369, 204] on span "Отправить в заданное время" at bounding box center [328, 200] width 146 height 15
click at [255, 208] on input "Отправить в заданное время" at bounding box center [255, 208] width 0 height 0
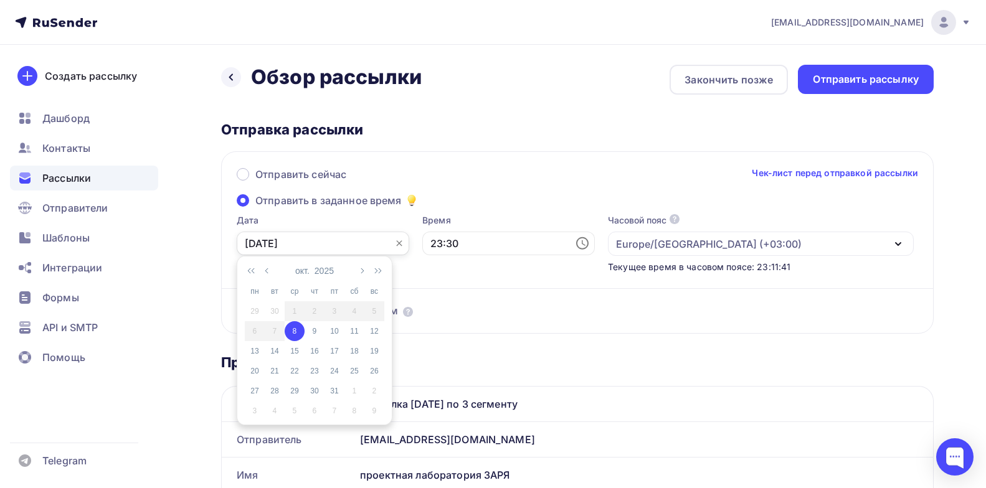
click at [295, 252] on input "[DATE]" at bounding box center [323, 244] width 172 height 24
click at [255, 243] on input "[DATE]" at bounding box center [323, 244] width 172 height 24
type input "[DATE]"
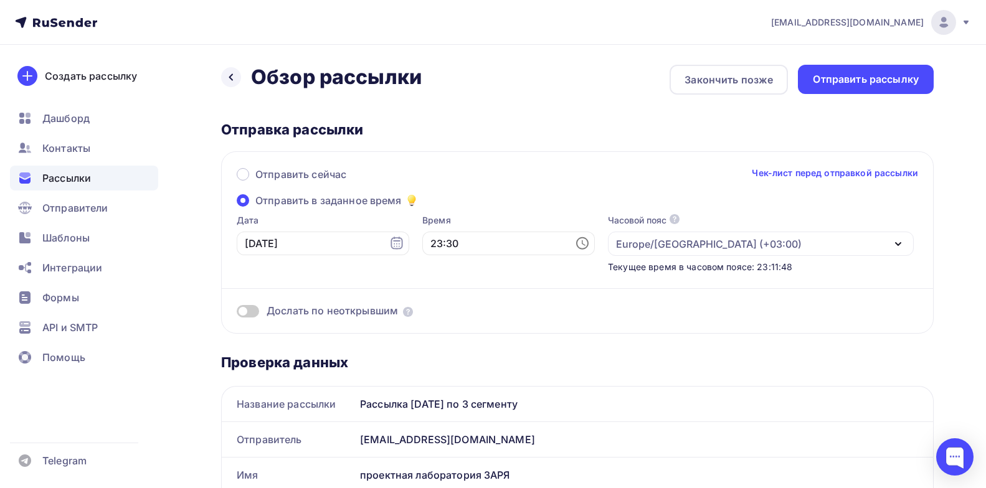
click at [334, 326] on body "[EMAIL_ADDRESS][DOMAIN_NAME] Аккаунт Тарифы Выйти Создать рассылку [GEOGRAPHIC_…" at bounding box center [493, 244] width 986 height 488
click at [426, 242] on input "23:30" at bounding box center [508, 244] width 172 height 24
click at [528, 202] on div "Отправить сейчас Чек-лист перед отправкой рассылки Отправить в заданное время Д…" at bounding box center [577, 242] width 712 height 182
click at [429, 245] on input "23:30" at bounding box center [508, 244] width 172 height 24
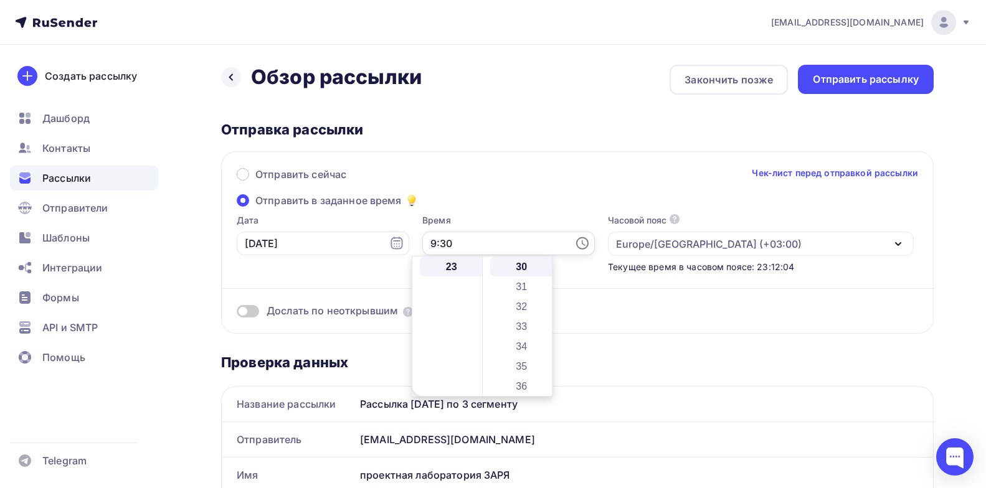
click at [459, 243] on input "9:30" at bounding box center [508, 244] width 172 height 24
drag, startPoint x: 480, startPoint y: 376, endPoint x: 479, endPoint y: 298, distance: 77.8
click at [479, 298] on div at bounding box center [479, 301] width 4 height 32
click at [455, 326] on li "09" at bounding box center [452, 329] width 65 height 20
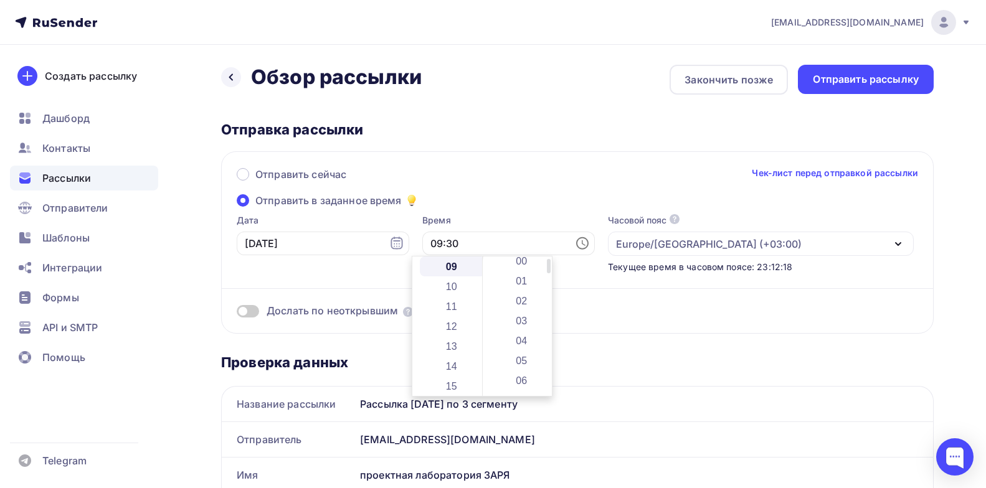
scroll to position [0, 0]
drag, startPoint x: 547, startPoint y: 328, endPoint x: 546, endPoint y: 265, distance: 62.9
click at [546, 265] on div "00 01 02 03 04 05 06 07 08 09 10 11 12 13 14 15 16 17 18 19 20 21 22 23 24 25 2…" at bounding box center [517, 326] width 70 height 139
click at [532, 267] on li "00" at bounding box center [522, 267] width 65 height 20
type input "09:00"
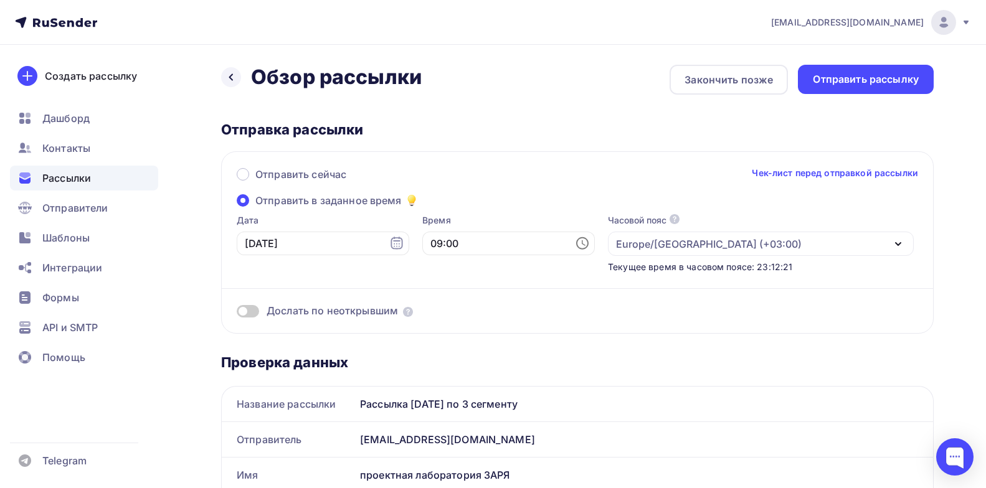
click at [536, 199] on div "Отправить сейчас Чек-лист перед отправкой рассылки Отправить в заданное время Д…" at bounding box center [577, 242] width 712 height 182
click at [833, 76] on div "Отправить рассылку" at bounding box center [866, 79] width 106 height 14
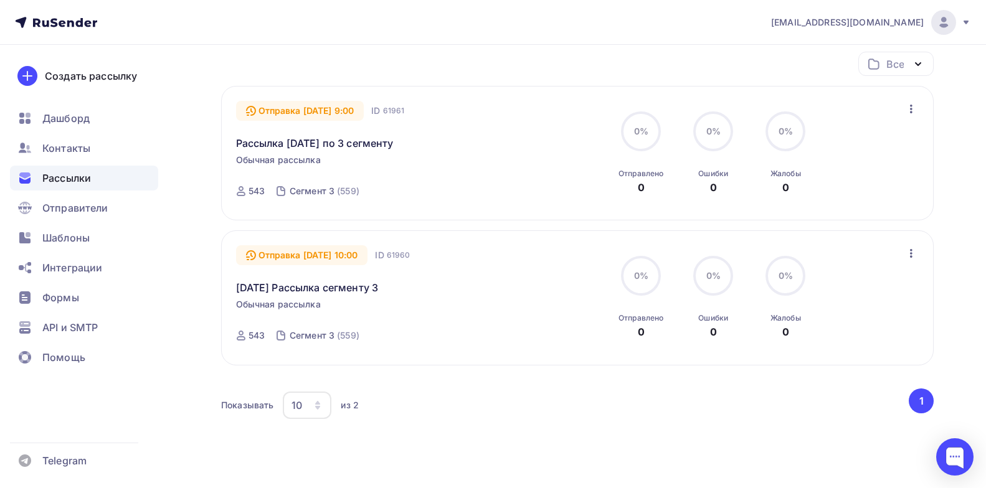
scroll to position [159, 0]
